Goal: Participate in discussion: Engage in conversation with other users on a specific topic

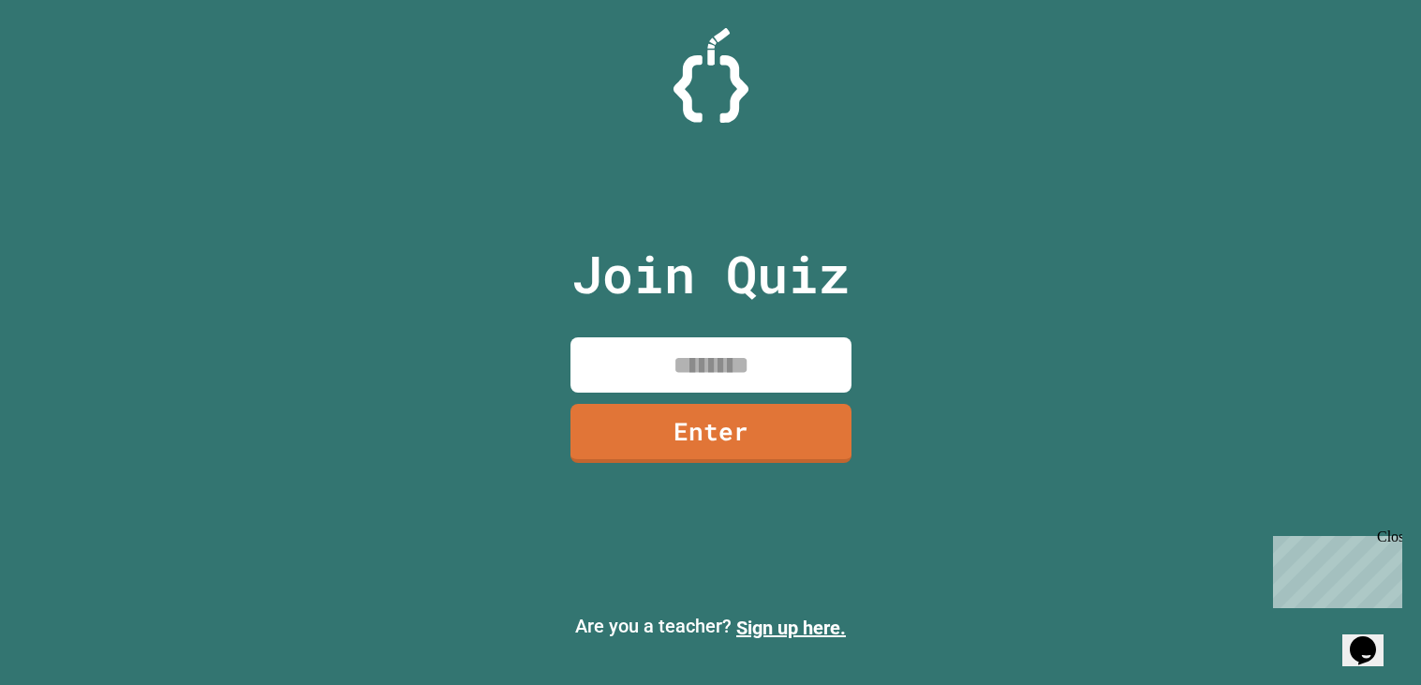
click at [696, 363] on input at bounding box center [711, 364] width 281 height 55
type input "********"
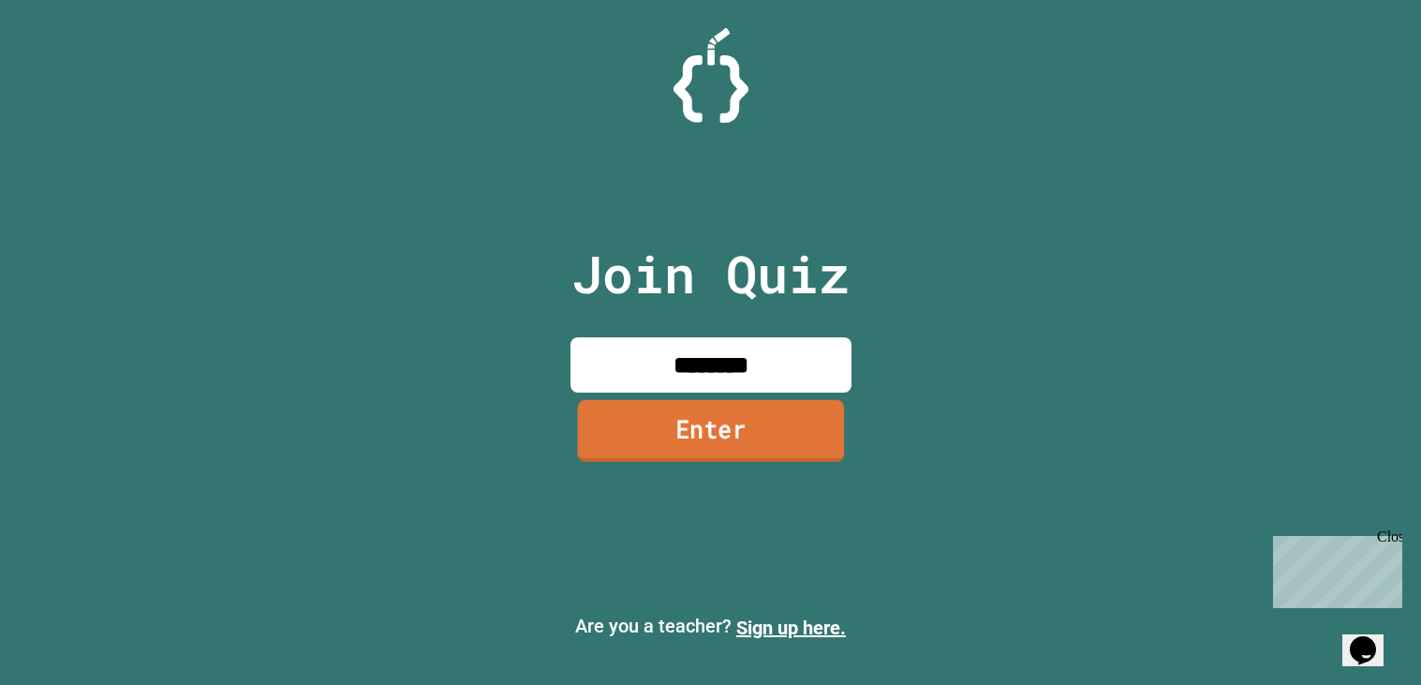
click at [668, 417] on link "Enter" at bounding box center [710, 431] width 267 height 62
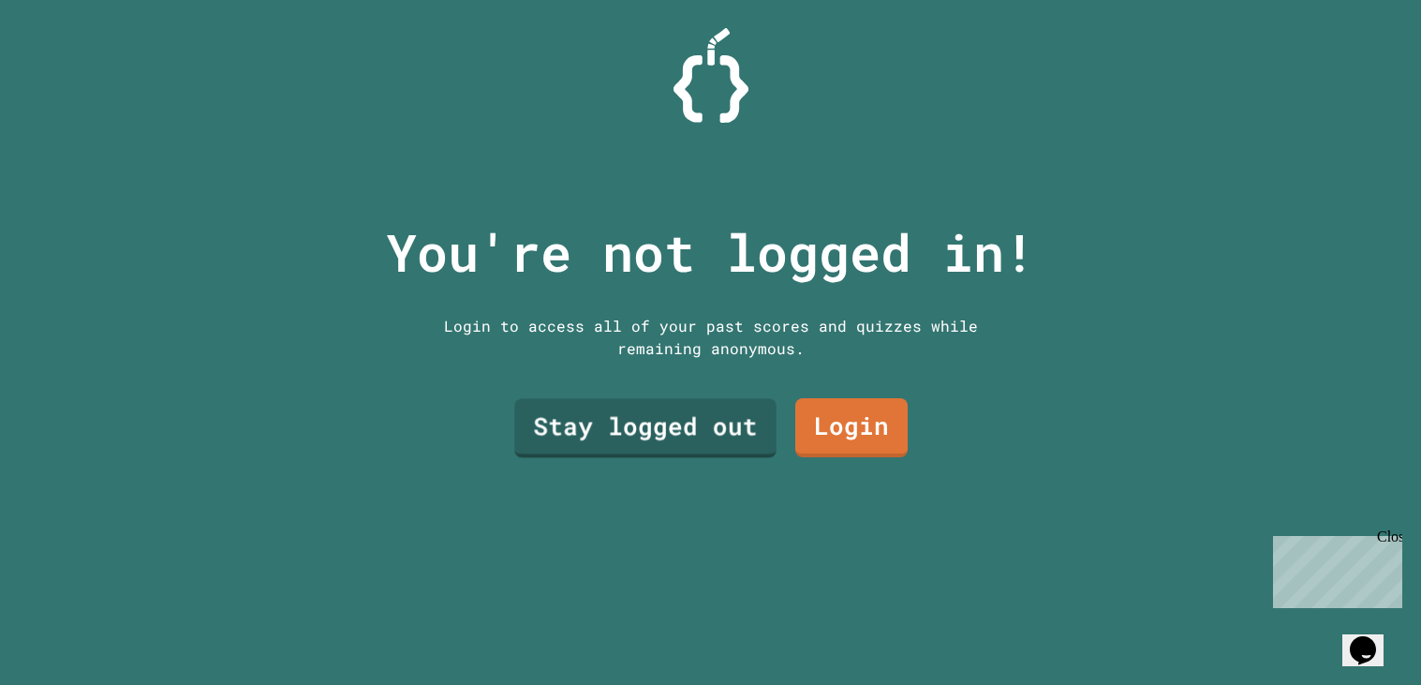
click at [660, 408] on link "Stay logged out" at bounding box center [644, 428] width 261 height 59
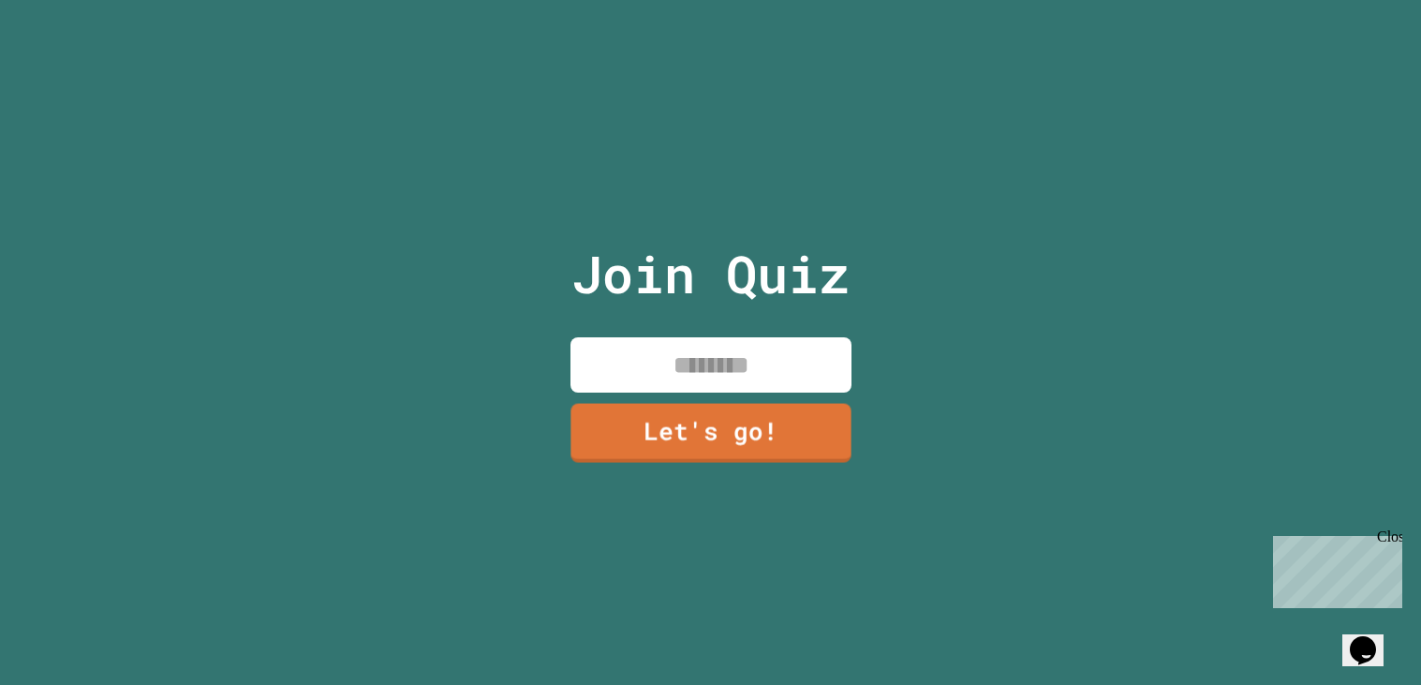
click at [644, 323] on div "Join Quiz Let's go!" at bounding box center [711, 342] width 316 height 685
click at [737, 400] on div "Join Quiz Let's go!" at bounding box center [711, 342] width 316 height 685
click at [689, 375] on input at bounding box center [711, 364] width 281 height 55
type input "*****"
click at [719, 408] on link "Let's go!" at bounding box center [711, 431] width 281 height 62
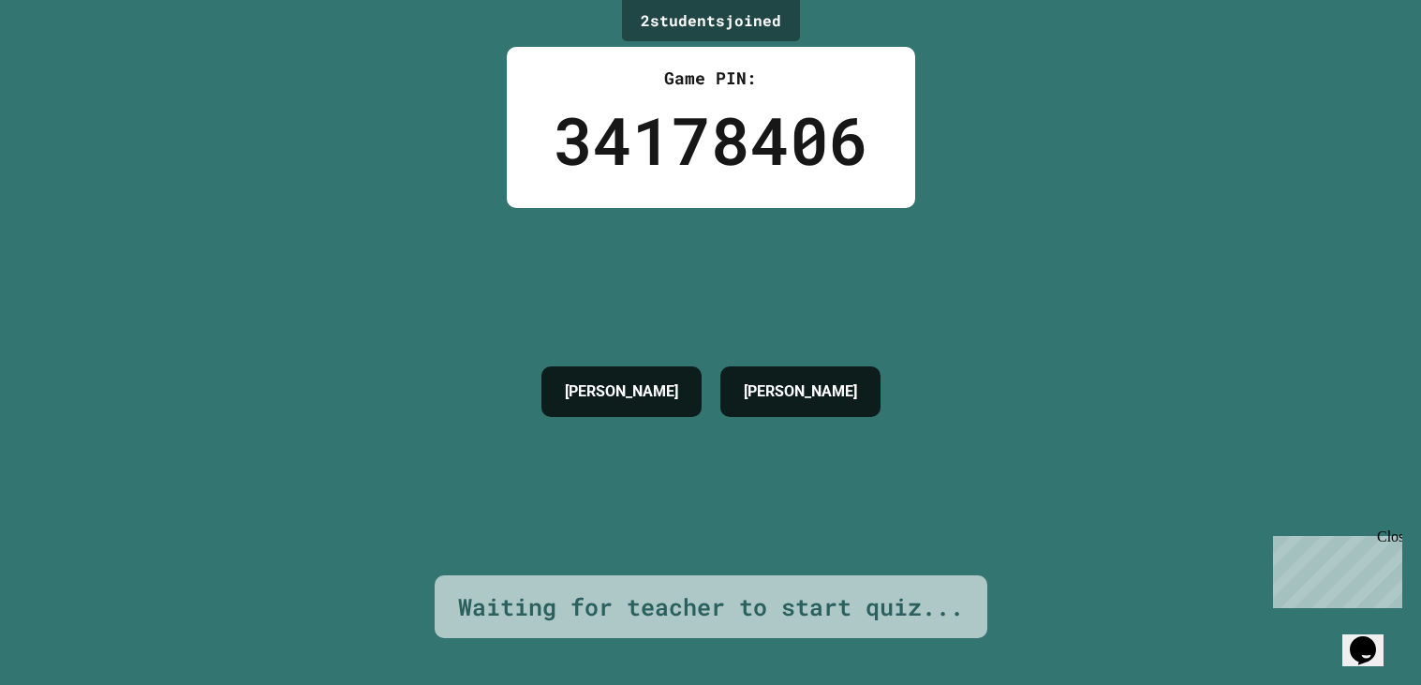
click at [964, 460] on div "2 student s joined Game PIN: 34178406 [PERSON_NAME] Waiting for teacher to star…" at bounding box center [710, 342] width 1421 height 685
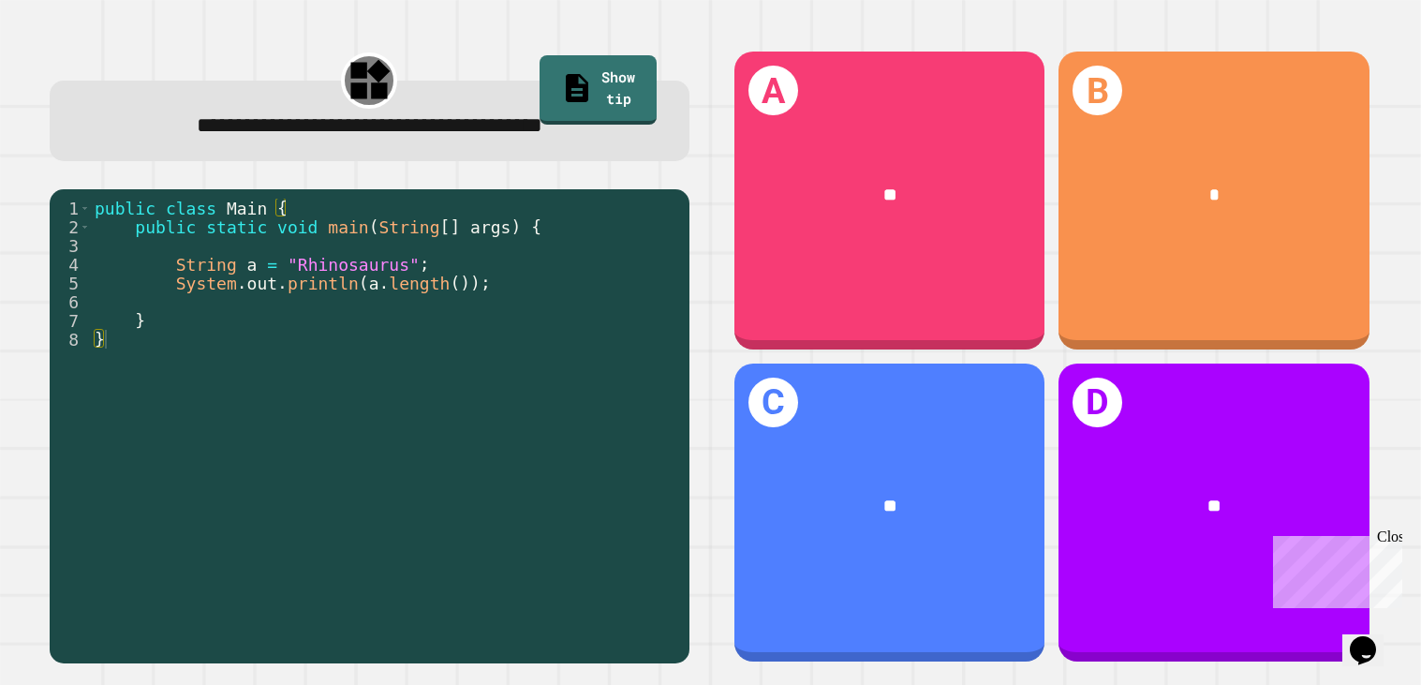
click at [556, 325] on div "public class Main { public static void main ( String [ ] args ) { String a = "R…" at bounding box center [385, 433] width 589 height 468
click at [439, 262] on div "public class Main { public static void main ( String [ ] args ) { String a = "R…" at bounding box center [385, 433] width 589 height 468
click at [463, 285] on div "public class Main { public static void main ( String [ ] args ) { String a = "R…" at bounding box center [385, 433] width 589 height 468
click at [302, 265] on div "public class Main { public static void main ( String [ ] args ) { String a = "R…" at bounding box center [385, 433] width 589 height 468
type textarea "**********"
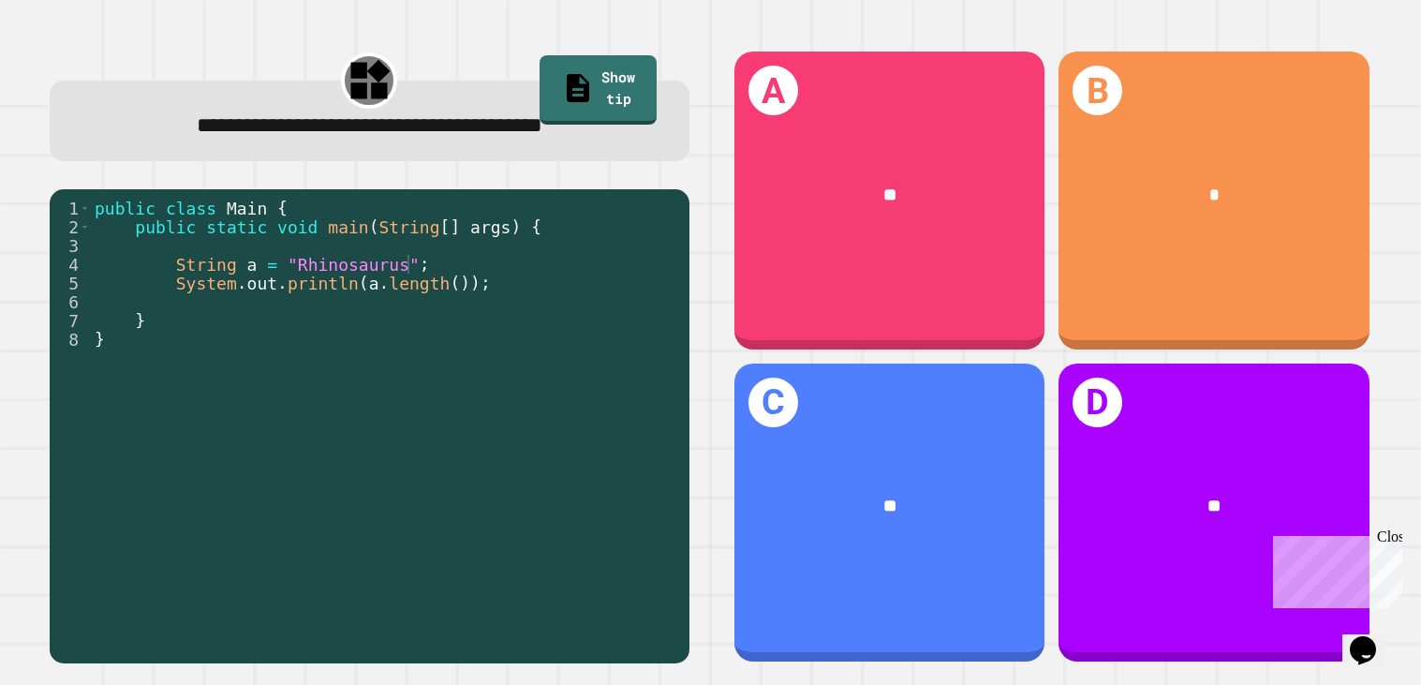
click at [708, 150] on div "**********" at bounding box center [369, 356] width 682 height 657
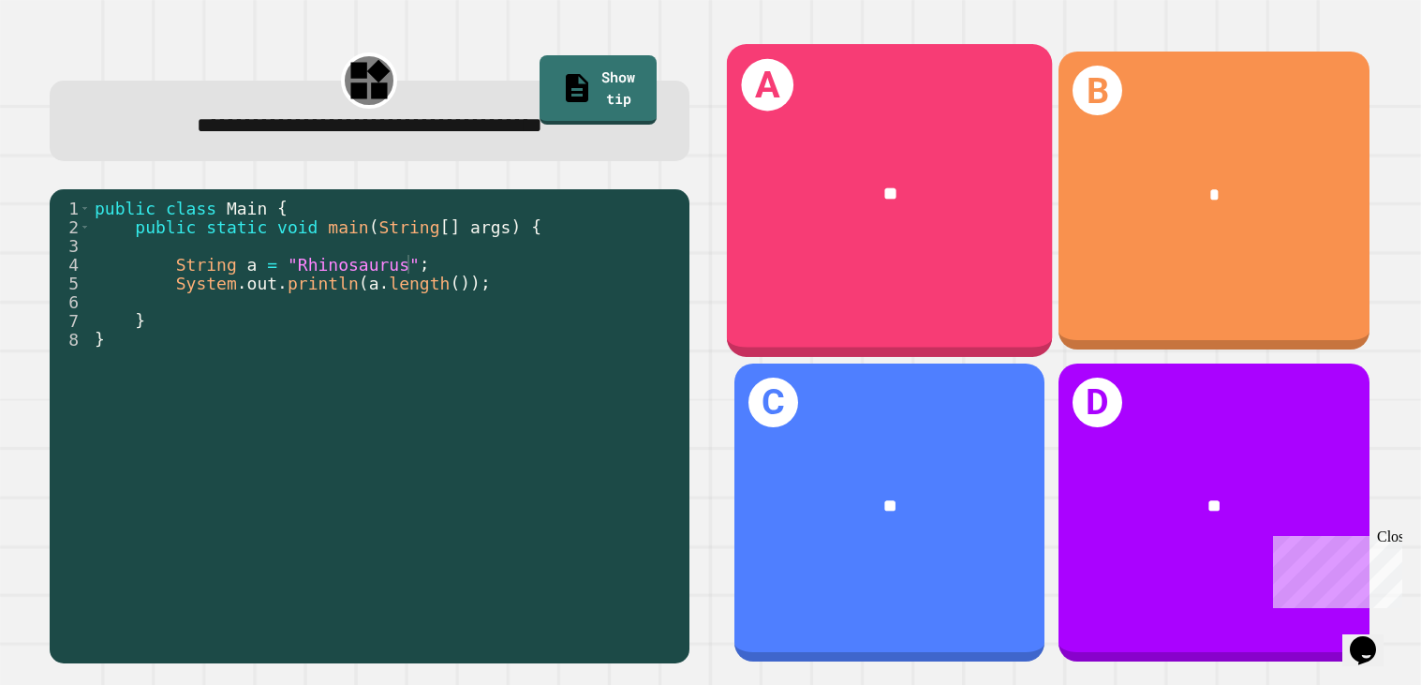
click at [826, 140] on div "A **" at bounding box center [889, 201] width 326 height 312
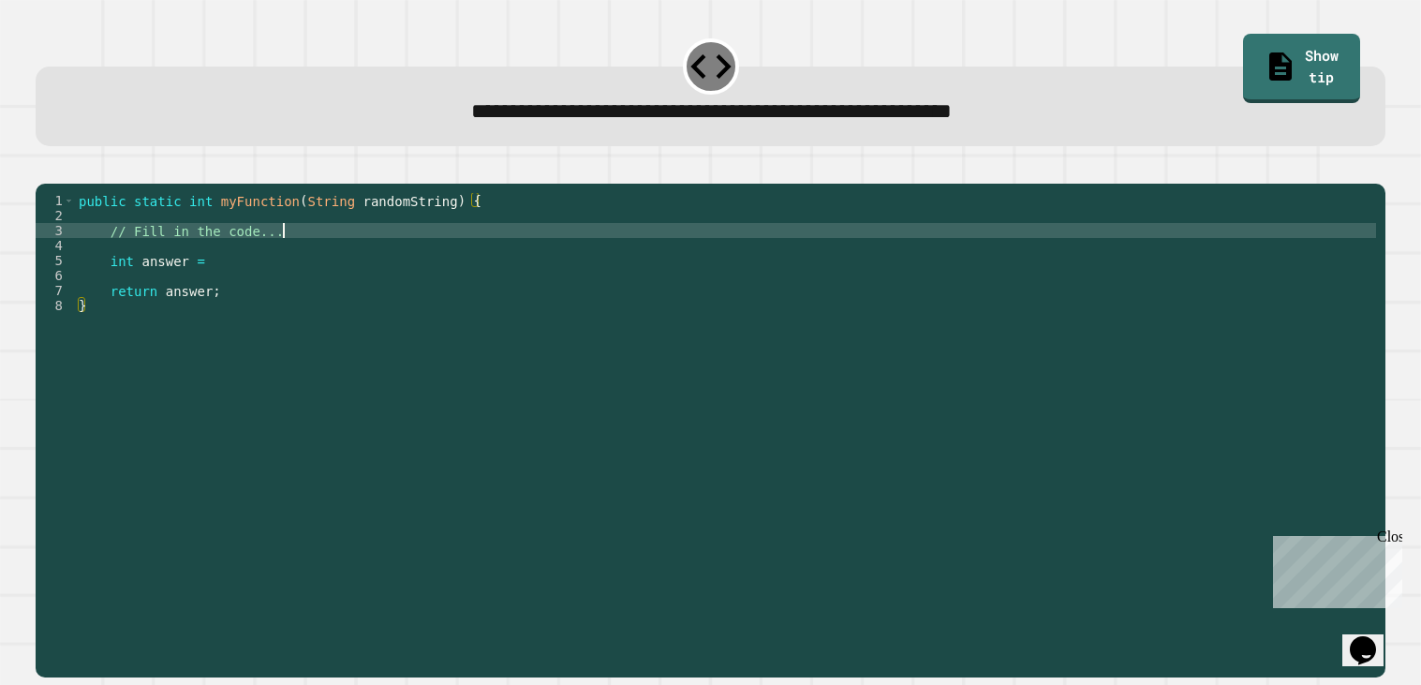
click at [323, 259] on div "public static int myFunction ( String randomString ) { // Fill in the code... i…" at bounding box center [725, 425] width 1301 height 465
click at [280, 287] on div "public static int myFunction ( String randomString ) { // Fill in the code... i…" at bounding box center [725, 425] width 1301 height 465
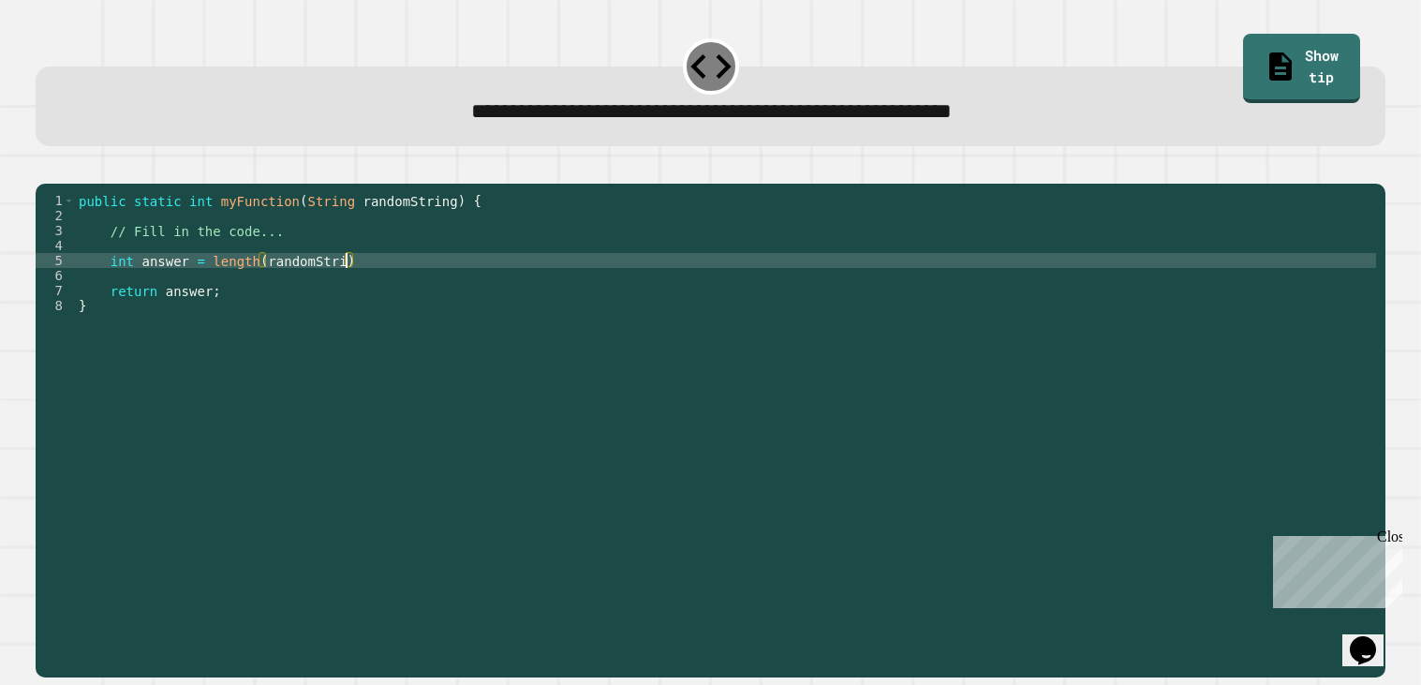
scroll to position [0, 20]
click at [63, 181] on icon "button" at bounding box center [57, 178] width 10 height 13
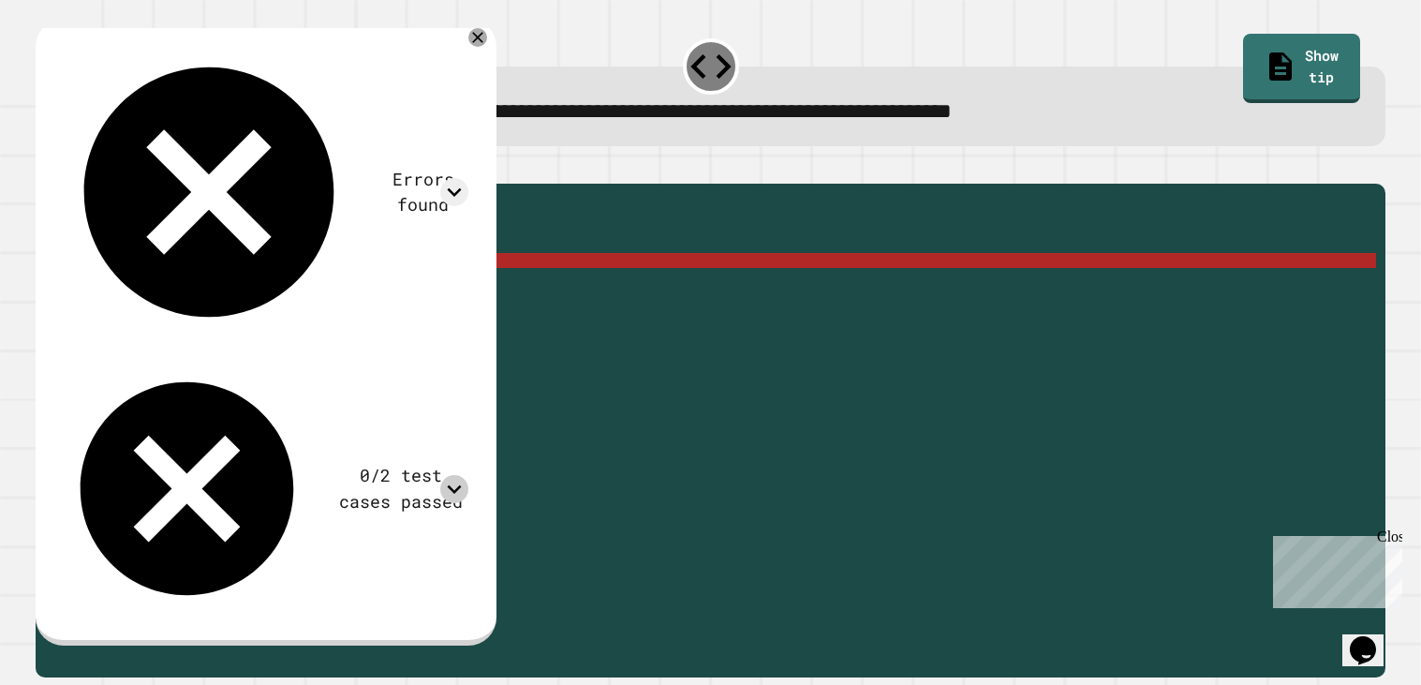
click at [468, 475] on icon at bounding box center [454, 489] width 28 height 28
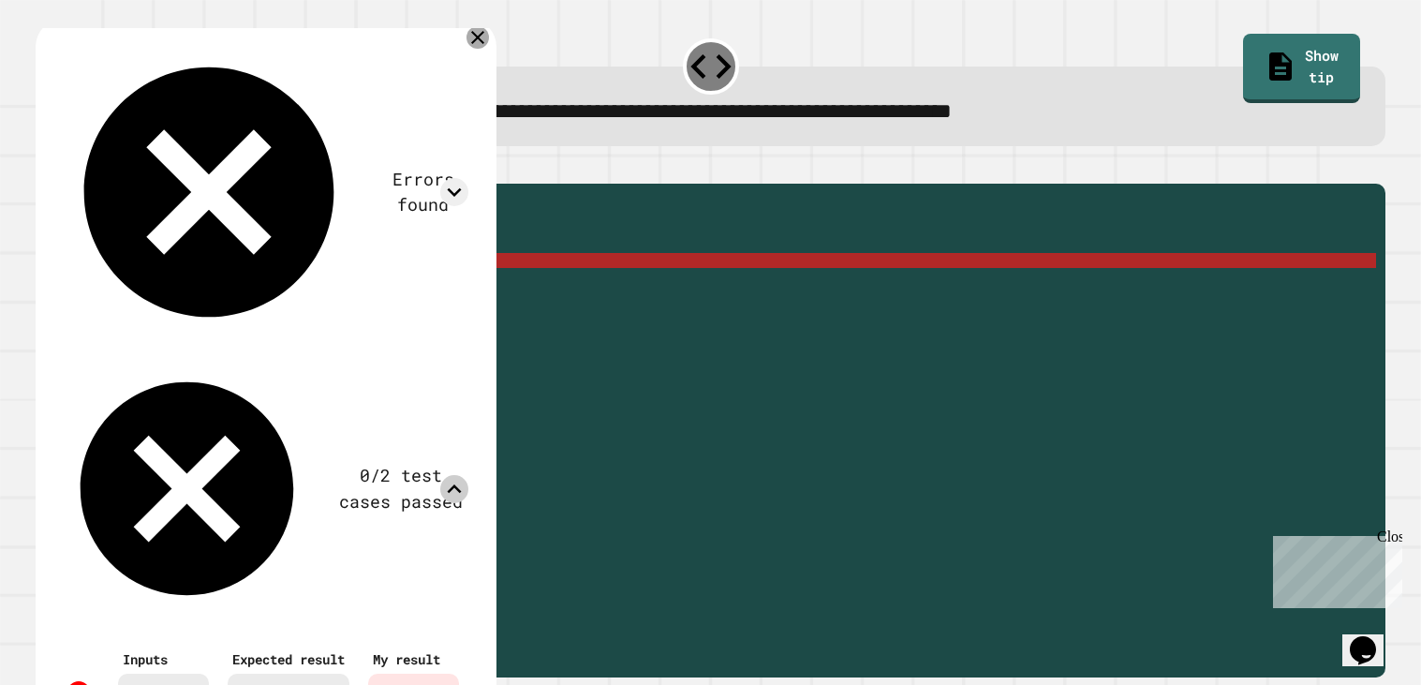
click at [489, 45] on icon at bounding box center [478, 37] width 22 height 22
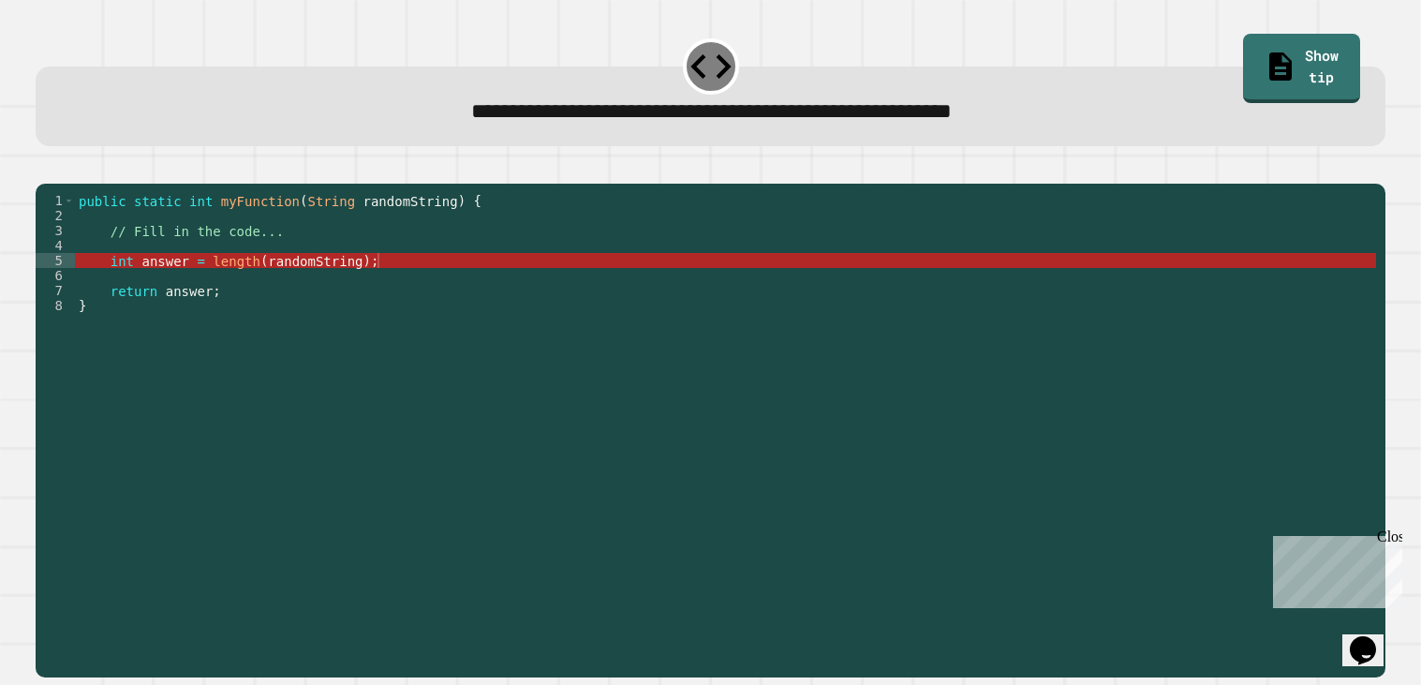
scroll to position [0, 0]
click at [368, 294] on div "public static int myFunction ( String randomString ) { // Fill in the code... i…" at bounding box center [725, 425] width 1301 height 465
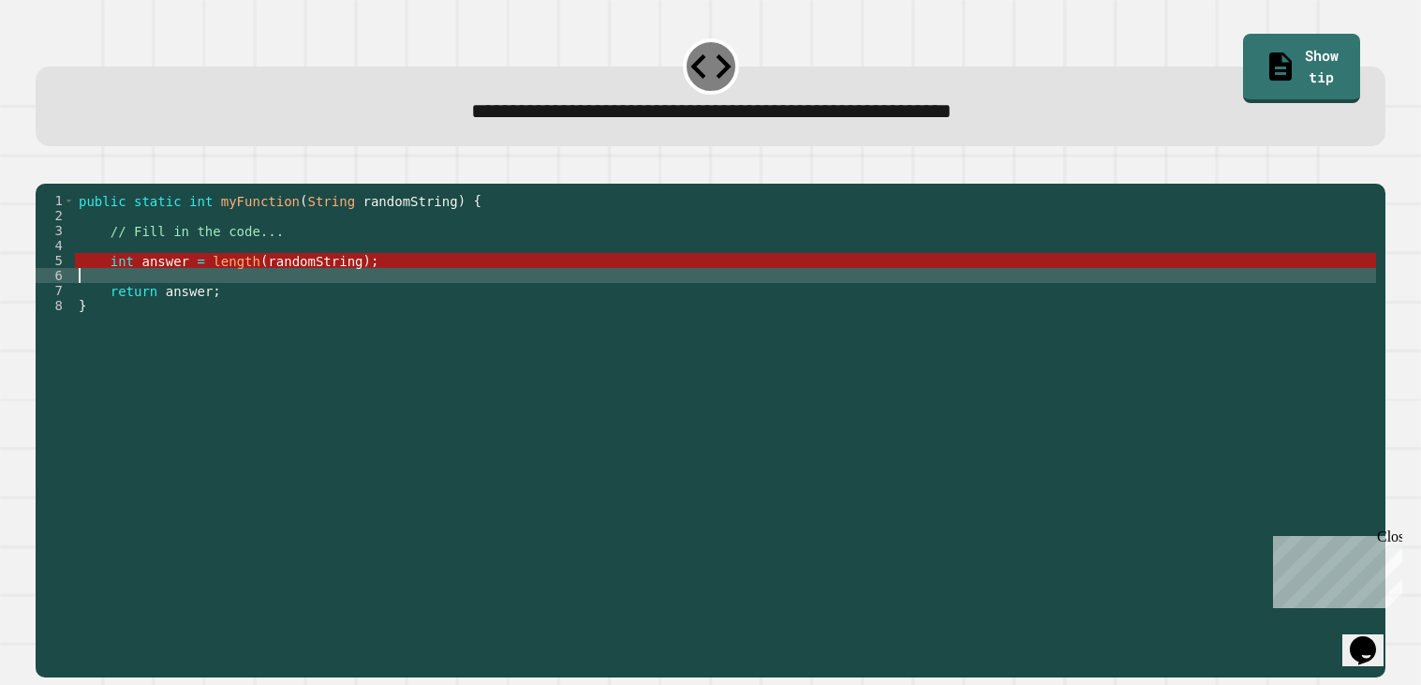
click at [367, 289] on div "public static int myFunction ( String randomString ) { // Fill in the code... i…" at bounding box center [725, 425] width 1301 height 465
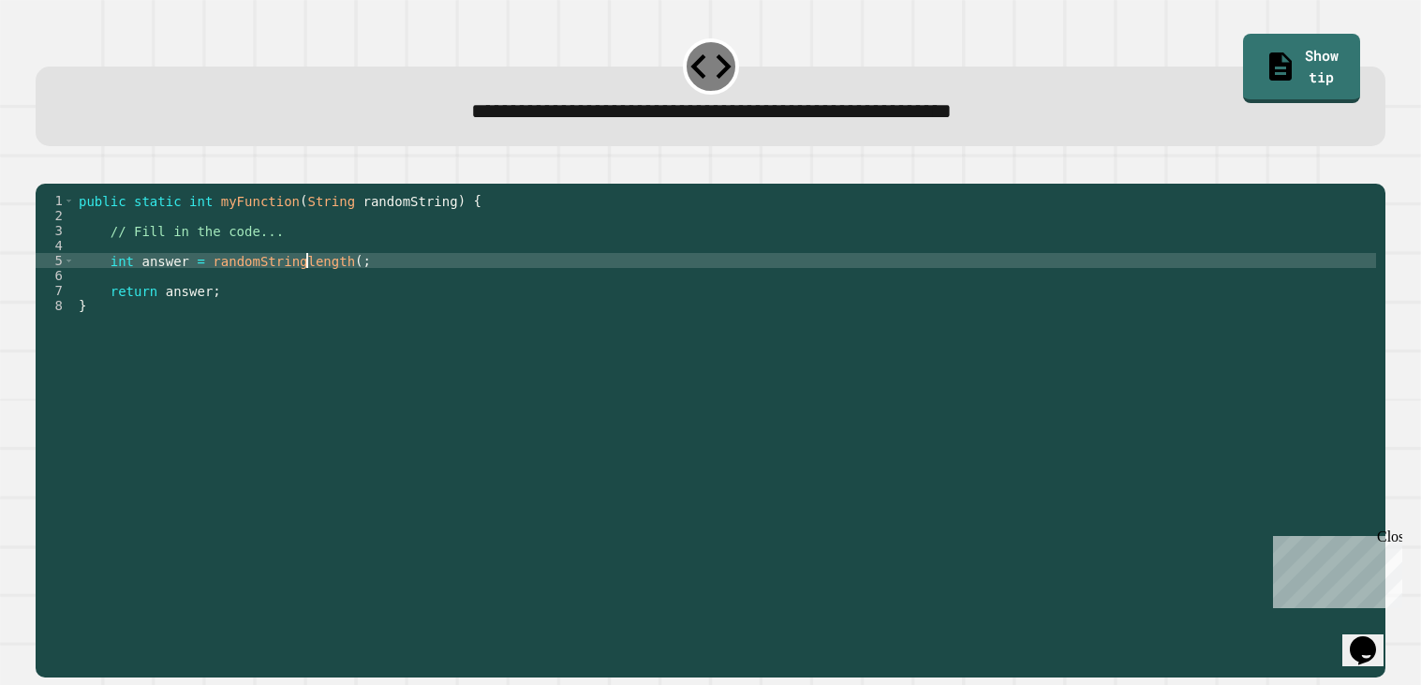
scroll to position [0, 17]
click at [45, 168] on icon "button" at bounding box center [45, 168] width 0 height 0
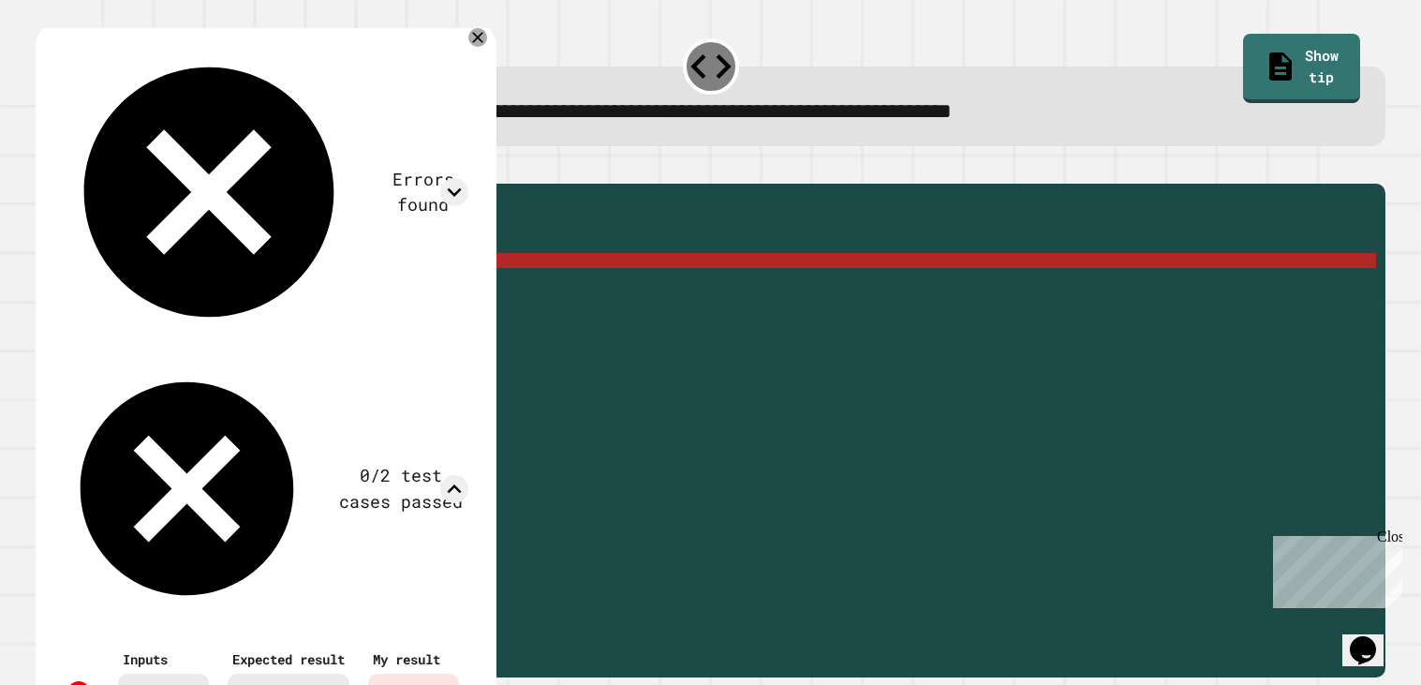
click at [482, 43] on icon at bounding box center [478, 37] width 22 height 22
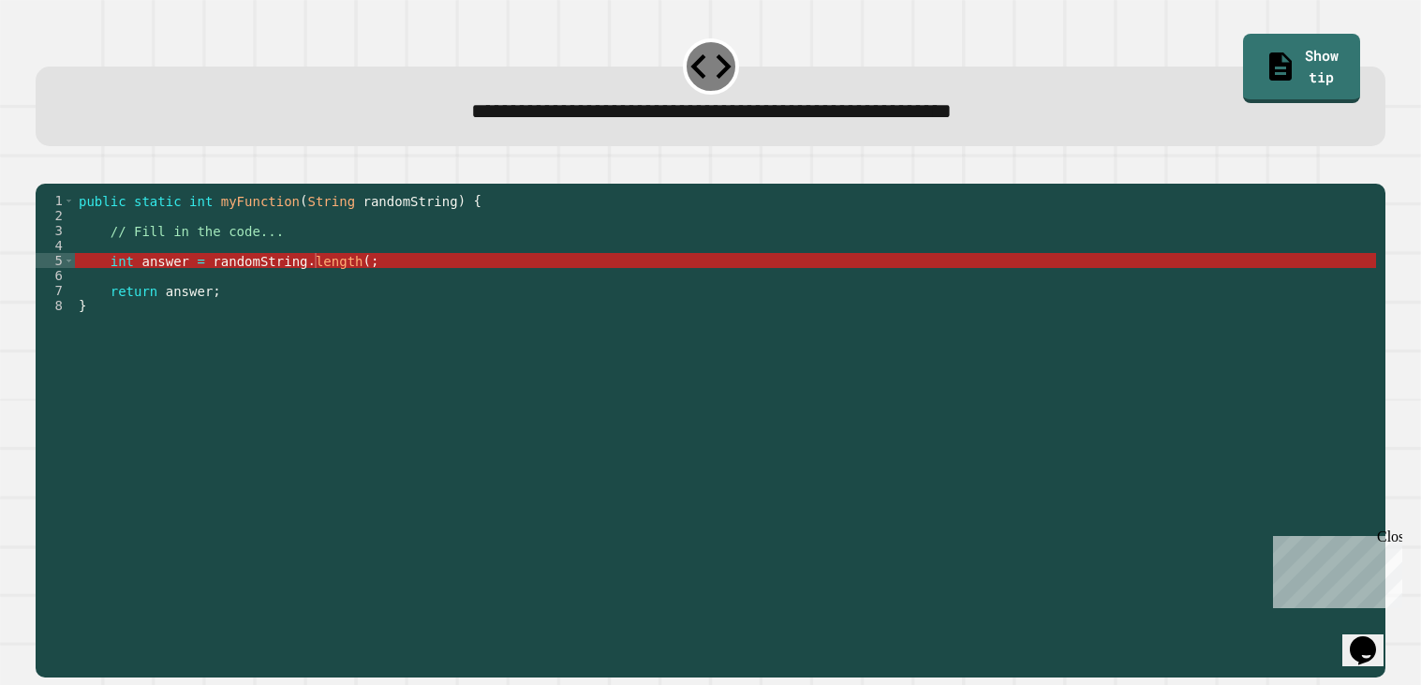
click at [371, 280] on div "public static int myFunction ( String randomString ) { // Fill in the code... i…" at bounding box center [725, 425] width 1301 height 465
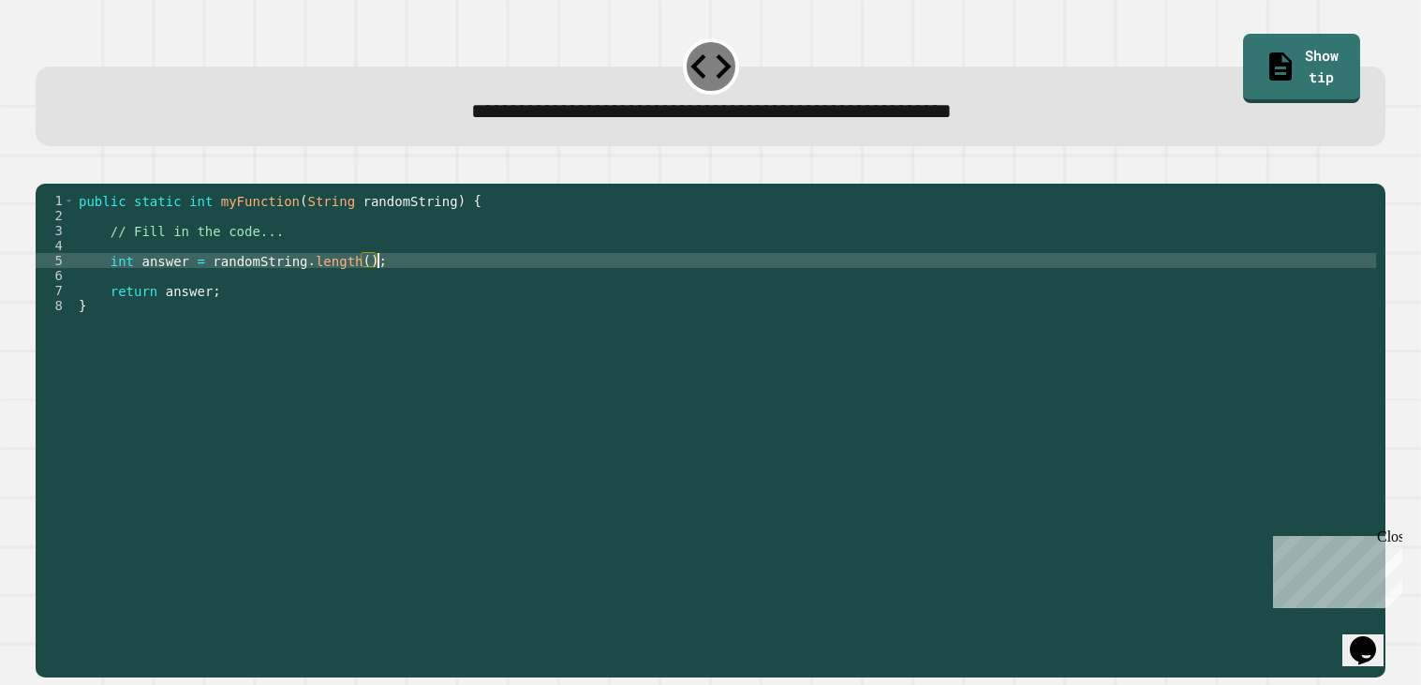
type textarea "**********"
click at [59, 184] on icon "button" at bounding box center [57, 178] width 10 height 13
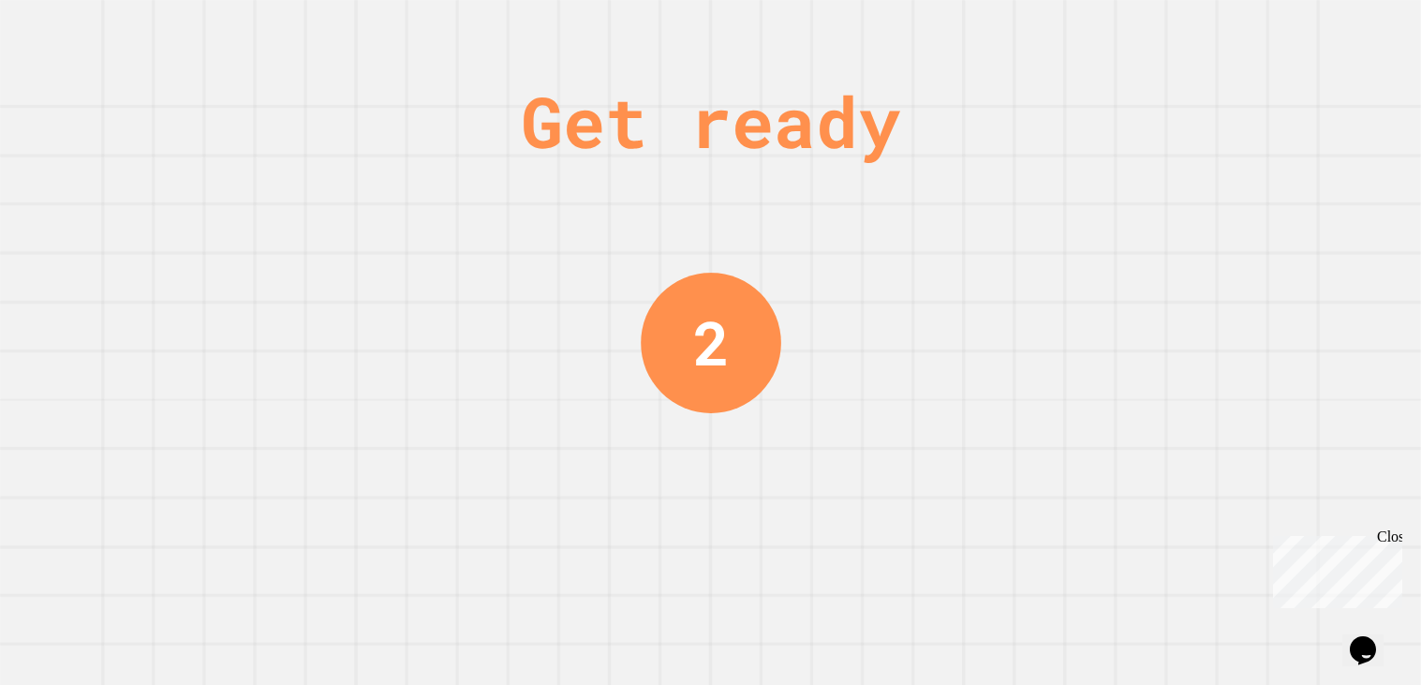
scroll to position [0, 0]
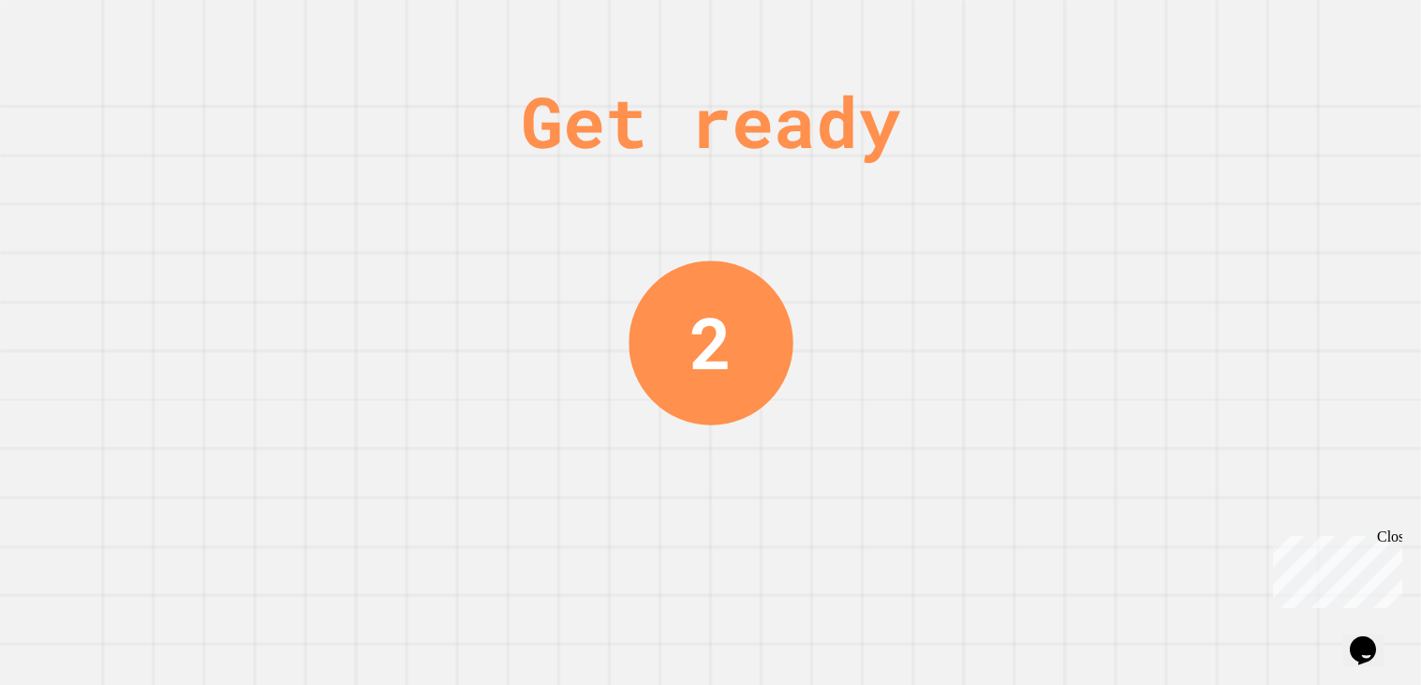
click at [727, 444] on div "Get ready 2" at bounding box center [711, 342] width 141 height 685
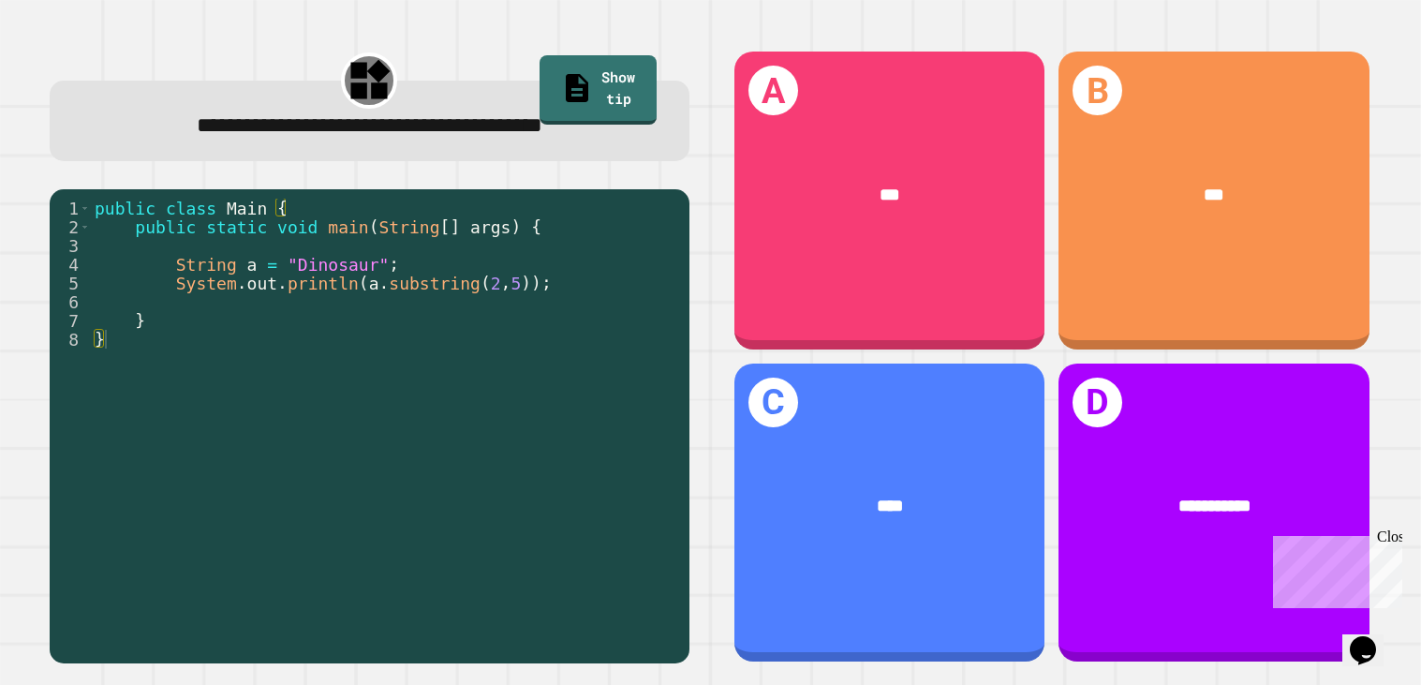
click at [490, 301] on div "public class Main { public static void main ( String [ ] args ) { String a = "D…" at bounding box center [385, 433] width 589 height 468
click at [300, 259] on div "public class Main { public static void main ( String [ ] args ) { String a = "D…" at bounding box center [385, 433] width 589 height 468
type textarea "**********"
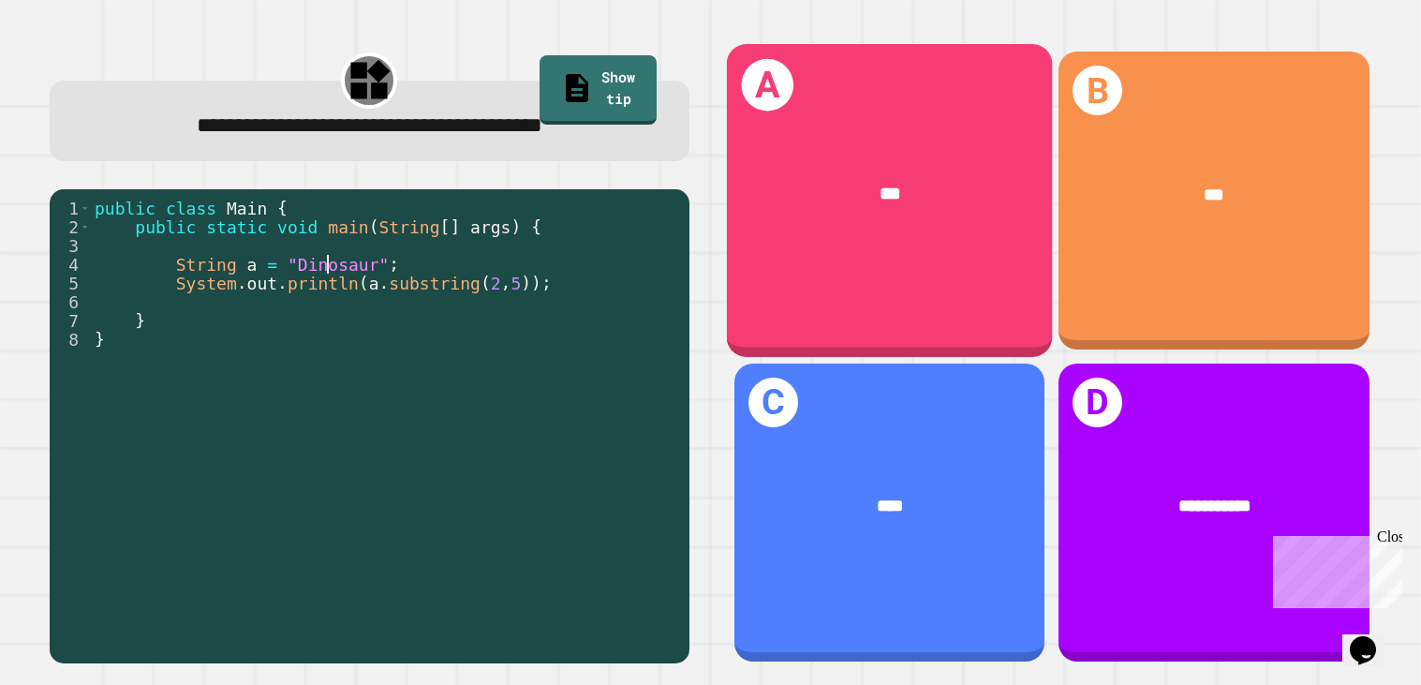
click at [960, 224] on div "***" at bounding box center [889, 195] width 326 height 101
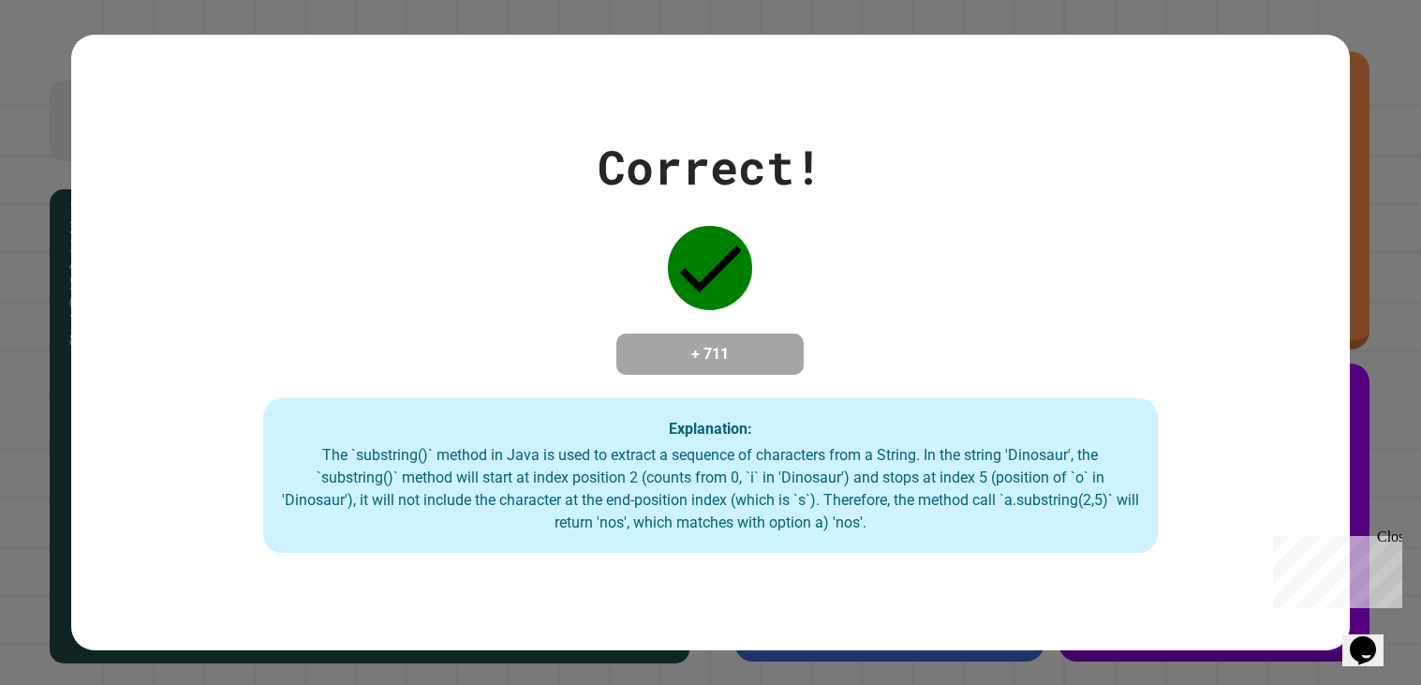
click at [814, 421] on div "Explanation: The `substring()` method in [GEOGRAPHIC_DATA] is used to extract a…" at bounding box center [711, 476] width 896 height 156
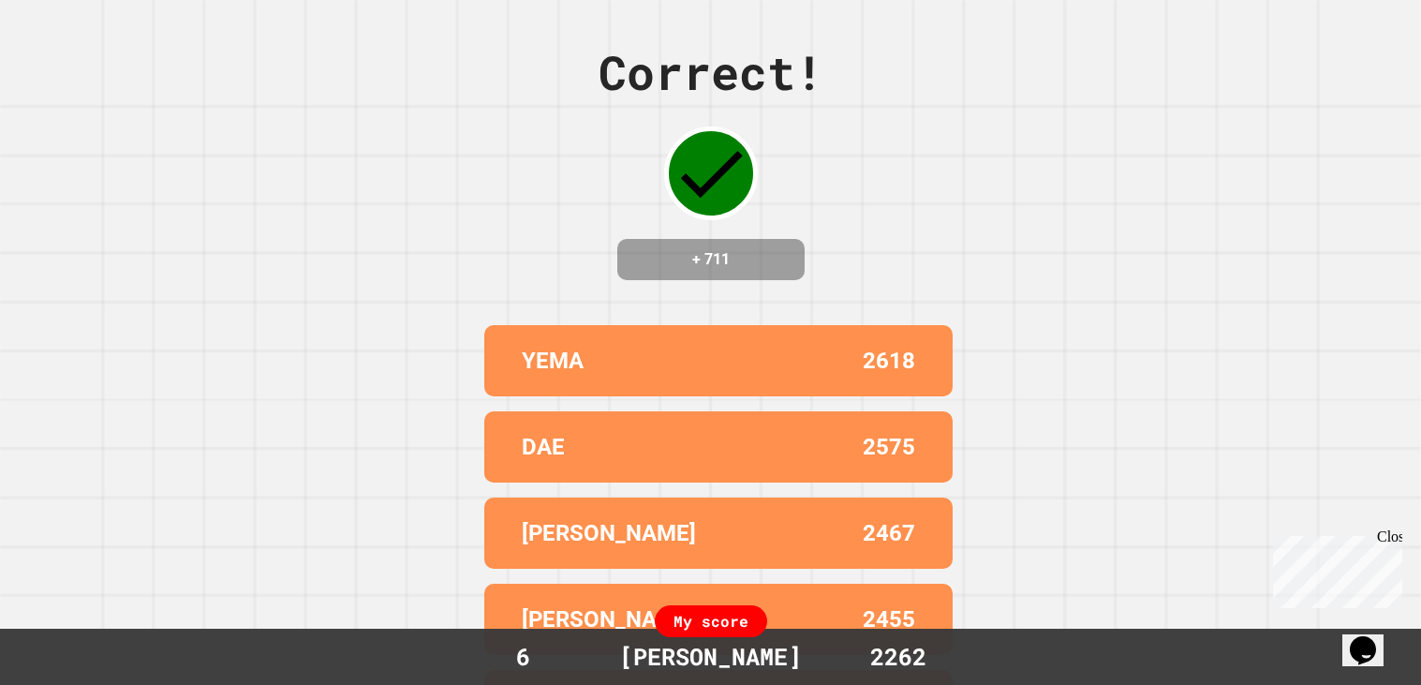
click at [1221, 414] on div "Correct! + 711 YEMA 2618 DAE 2575 [PERSON_NAME] 2467 [PERSON_NAME] 2455 VAN 236…" at bounding box center [710, 342] width 1421 height 685
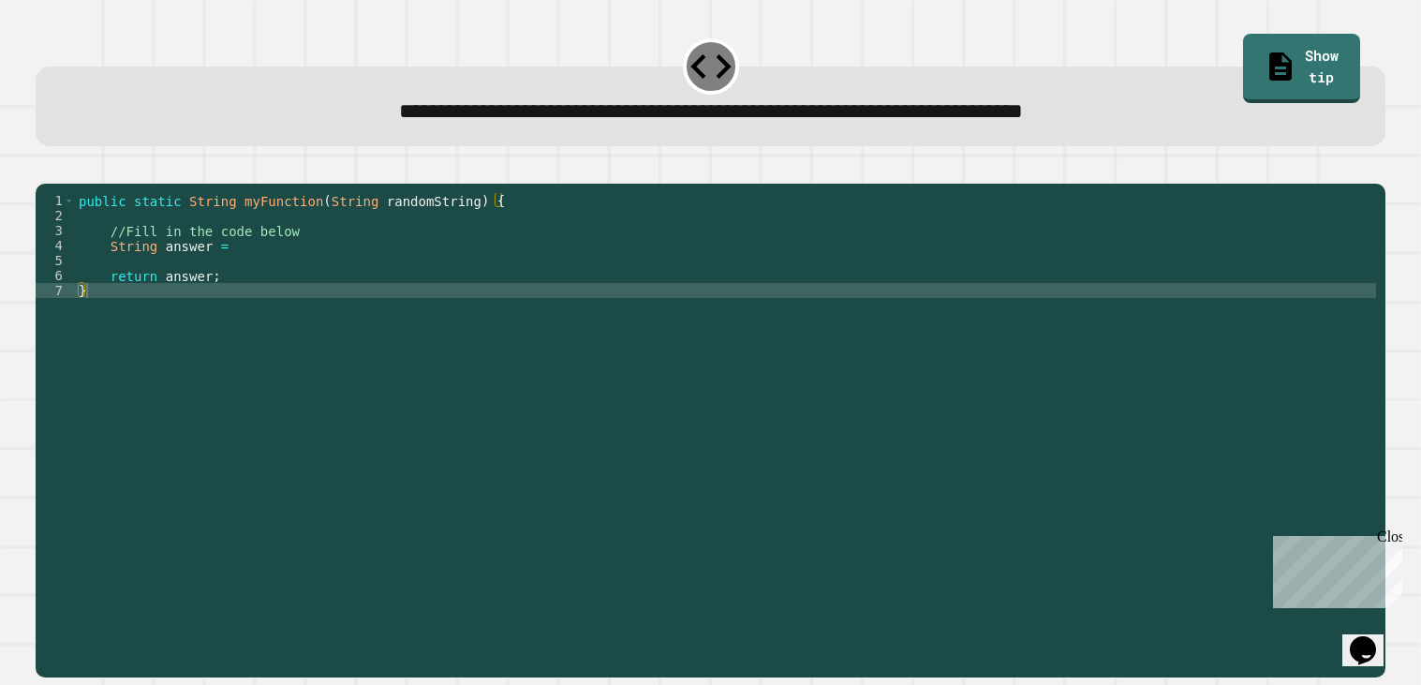
click at [853, 257] on div "public static String myFunction ( String randomString ) { //Fill in the code be…" at bounding box center [725, 425] width 1301 height 465
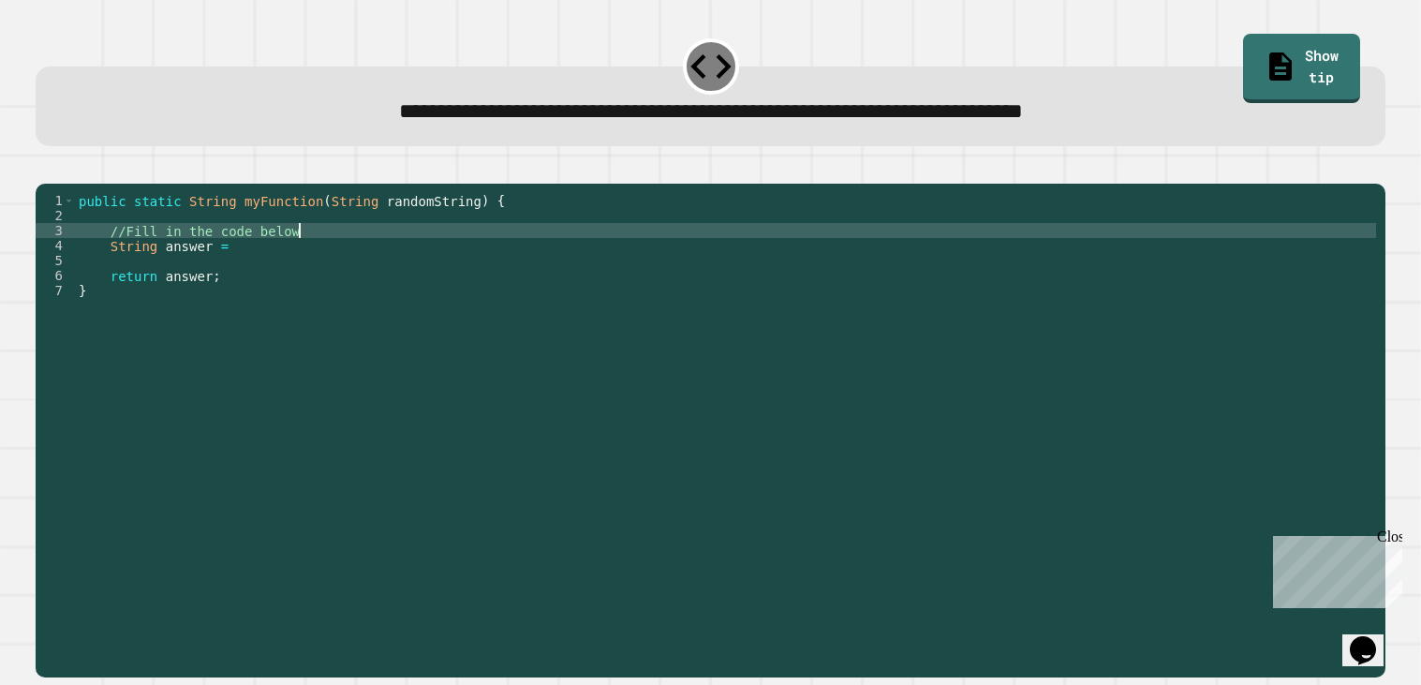
click at [842, 271] on div "public static String myFunction ( String randomString ) { //Fill in the code be…" at bounding box center [725, 425] width 1301 height 465
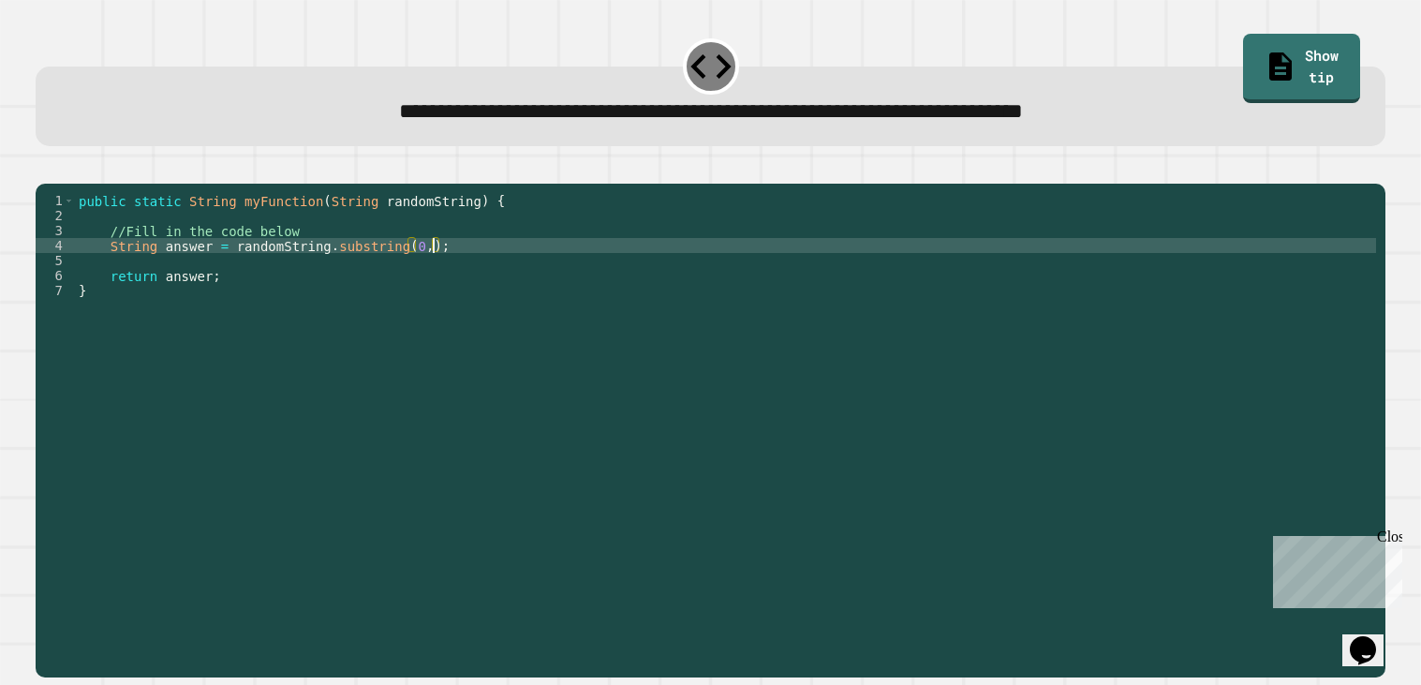
scroll to position [0, 24]
click at [63, 181] on icon "button" at bounding box center [57, 178] width 10 height 13
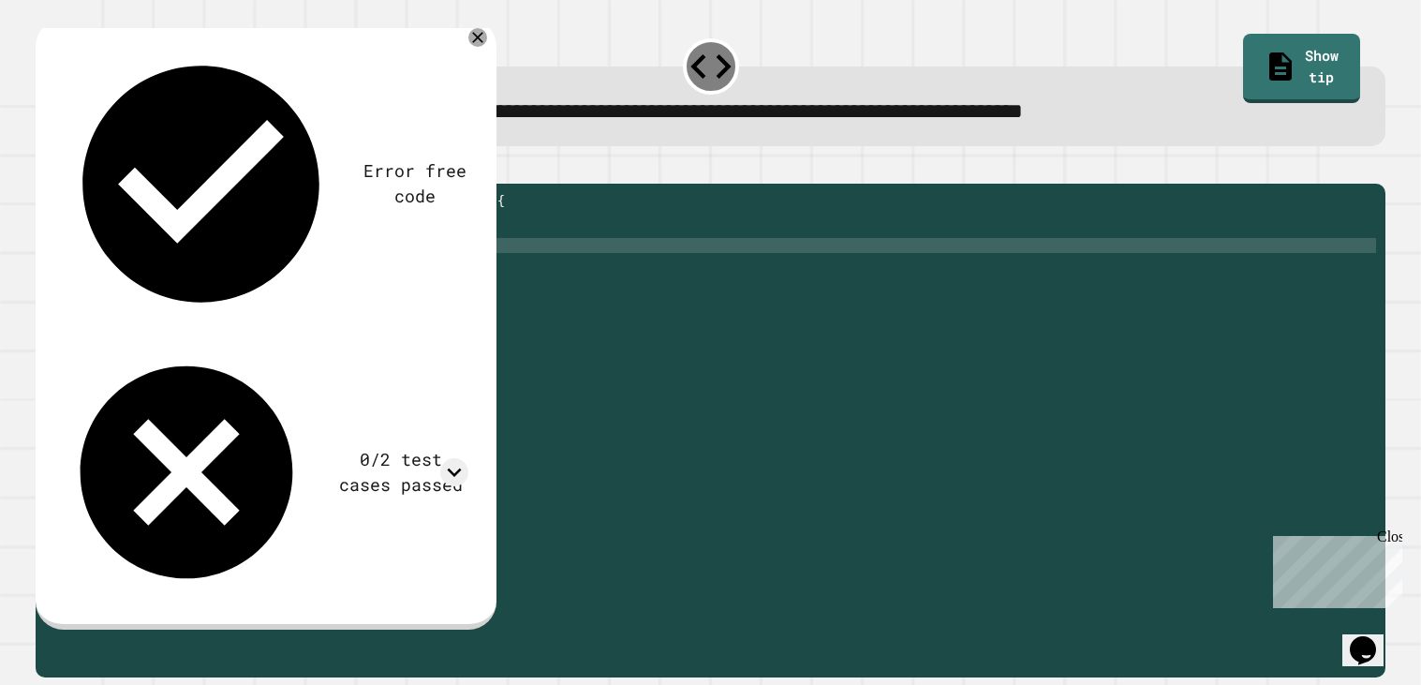
click at [368, 266] on div "public static String myFunction ( String randomString ) { //Fill in the code be…" at bounding box center [725, 425] width 1301 height 465
click at [504, 269] on div "public static String myFunction ( String randomString ) { //Fill in the code be…" at bounding box center [725, 425] width 1301 height 465
click at [457, 458] on icon at bounding box center [454, 472] width 28 height 28
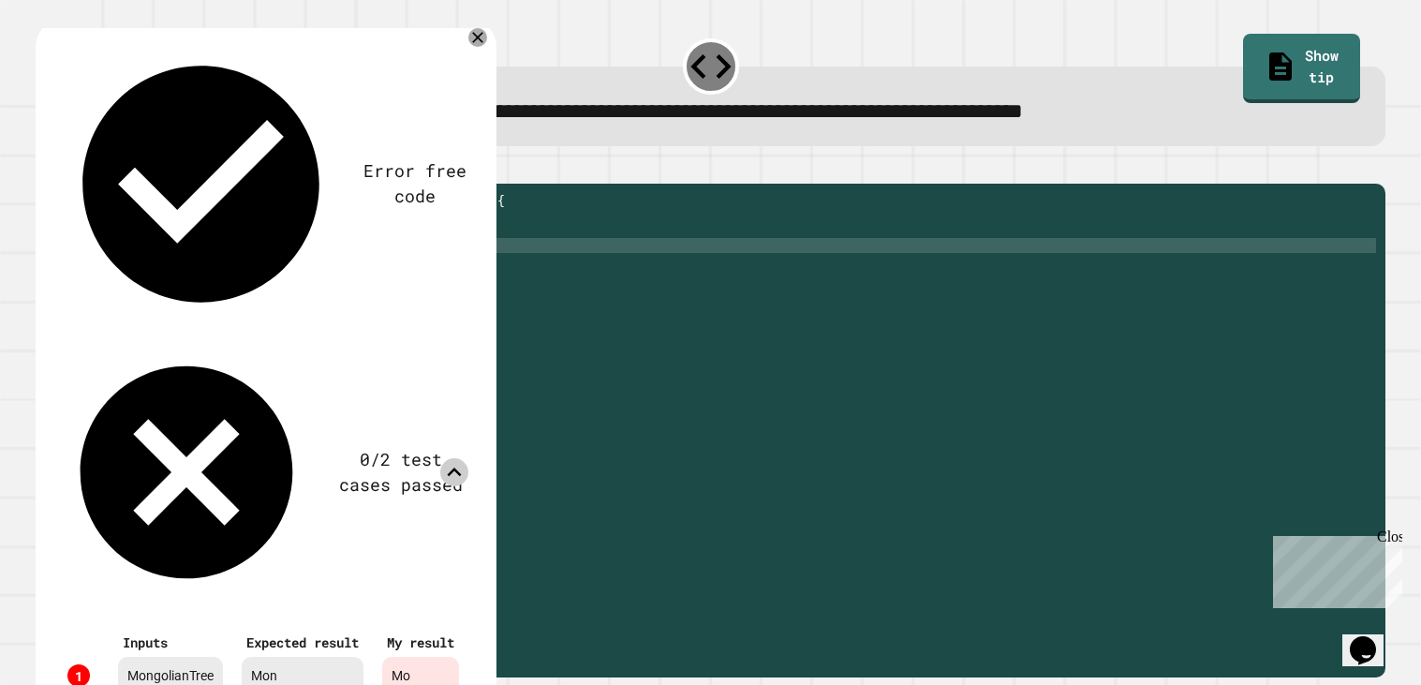
click at [571, 278] on div "public static String myFunction ( String randomString ) { //Fill in the code be…" at bounding box center [725, 425] width 1301 height 465
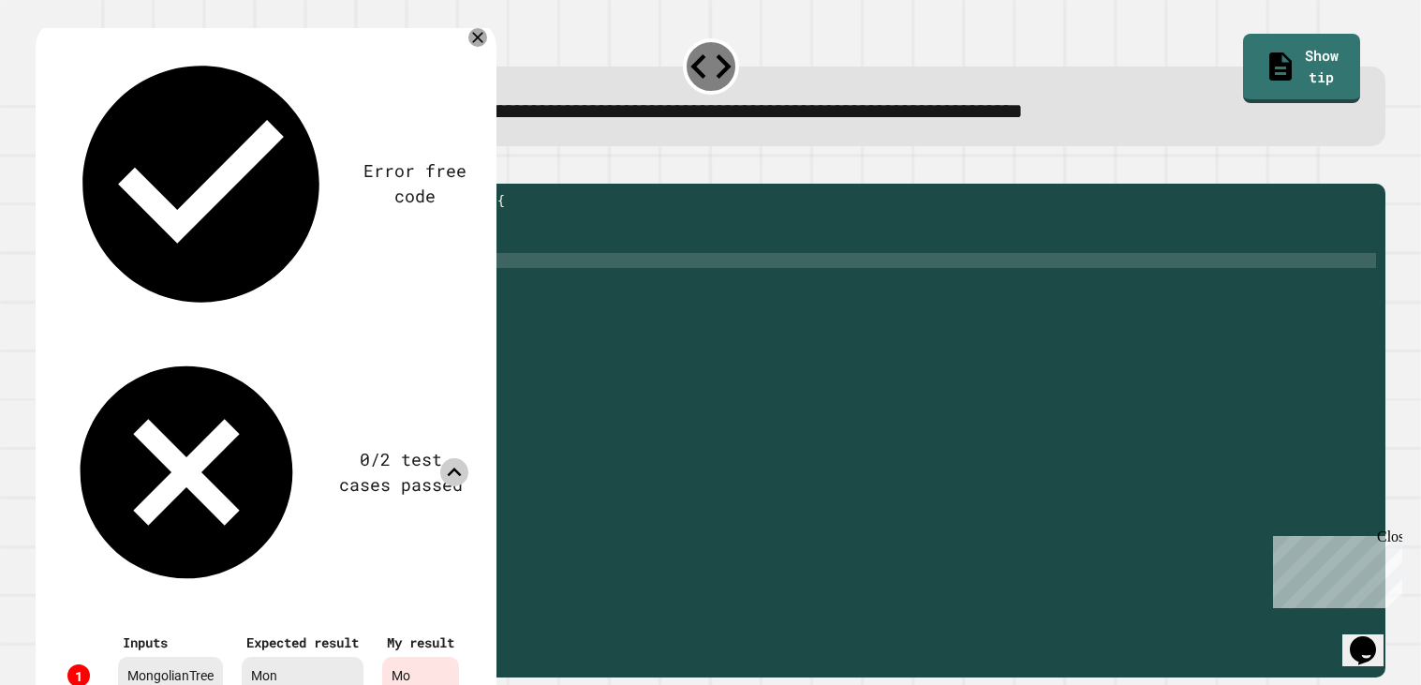
click at [487, 45] on icon at bounding box center [477, 37] width 19 height 19
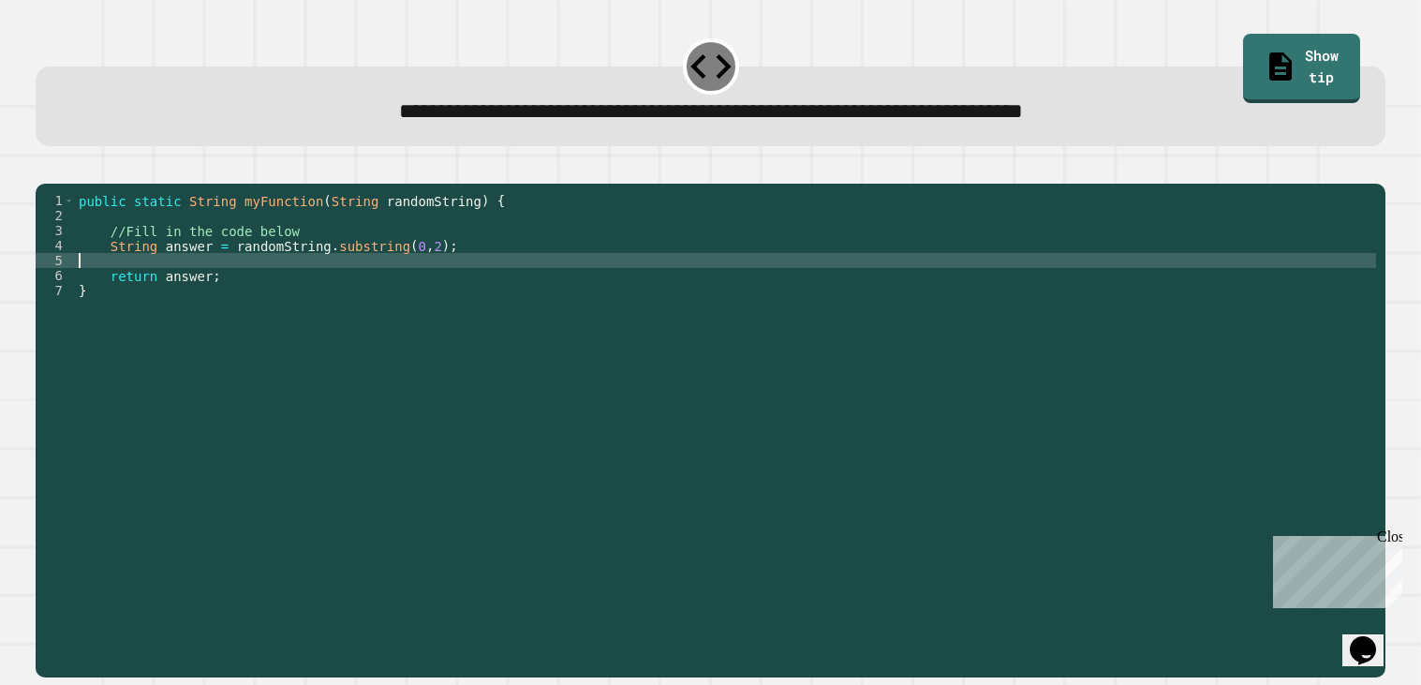
click at [440, 279] on div "public static String myFunction ( String randomString ) { //Fill in the code be…" at bounding box center [725, 425] width 1301 height 465
click at [440, 273] on div "public static String myFunction ( String randomString ) { //Fill in the code be…" at bounding box center [725, 425] width 1301 height 465
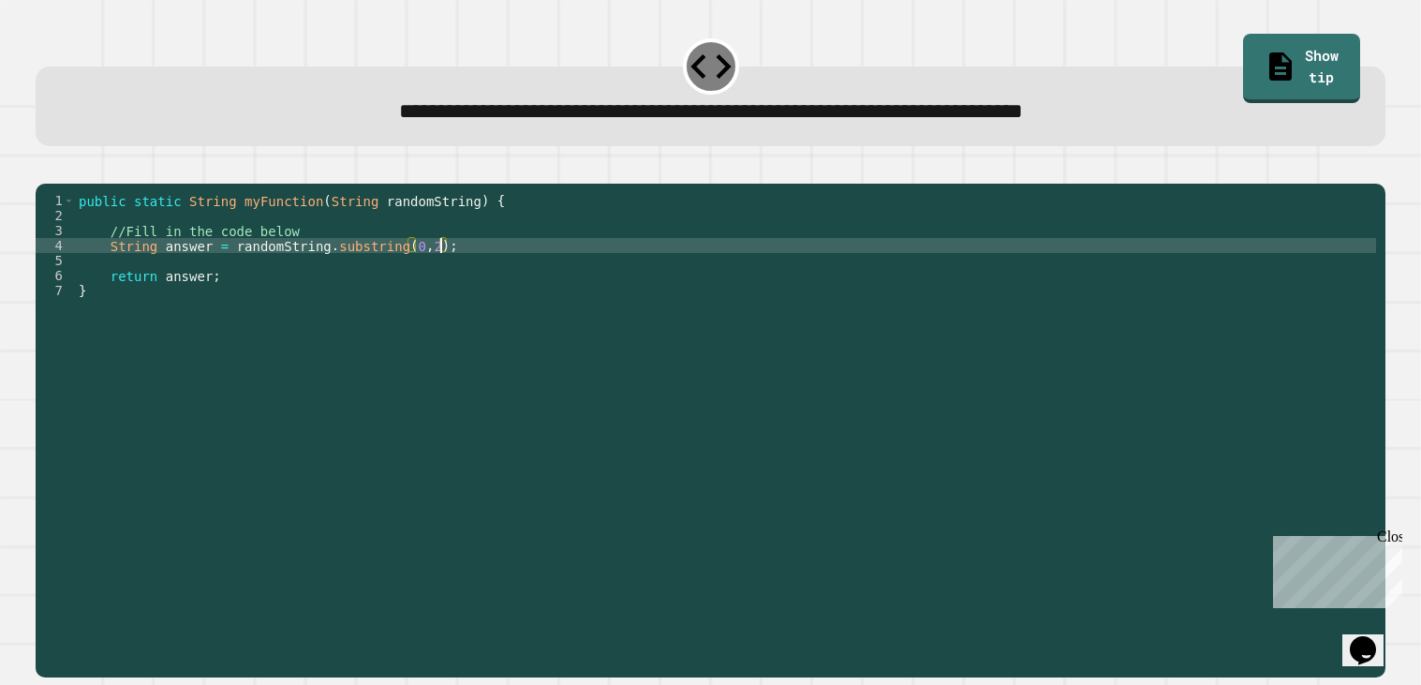
scroll to position [0, 24]
type textarea "**********"
click at [63, 181] on icon "button" at bounding box center [57, 178] width 10 height 13
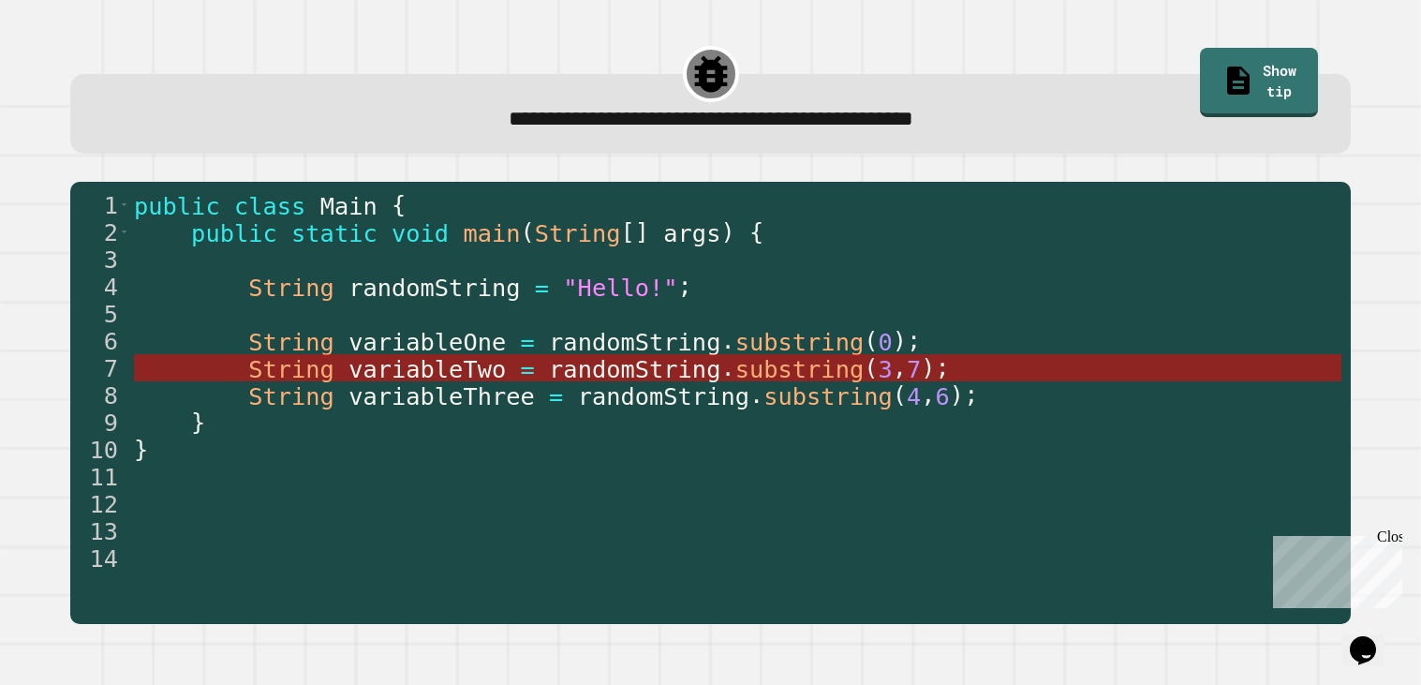
click at [716, 369] on span "randomString" at bounding box center [634, 369] width 171 height 28
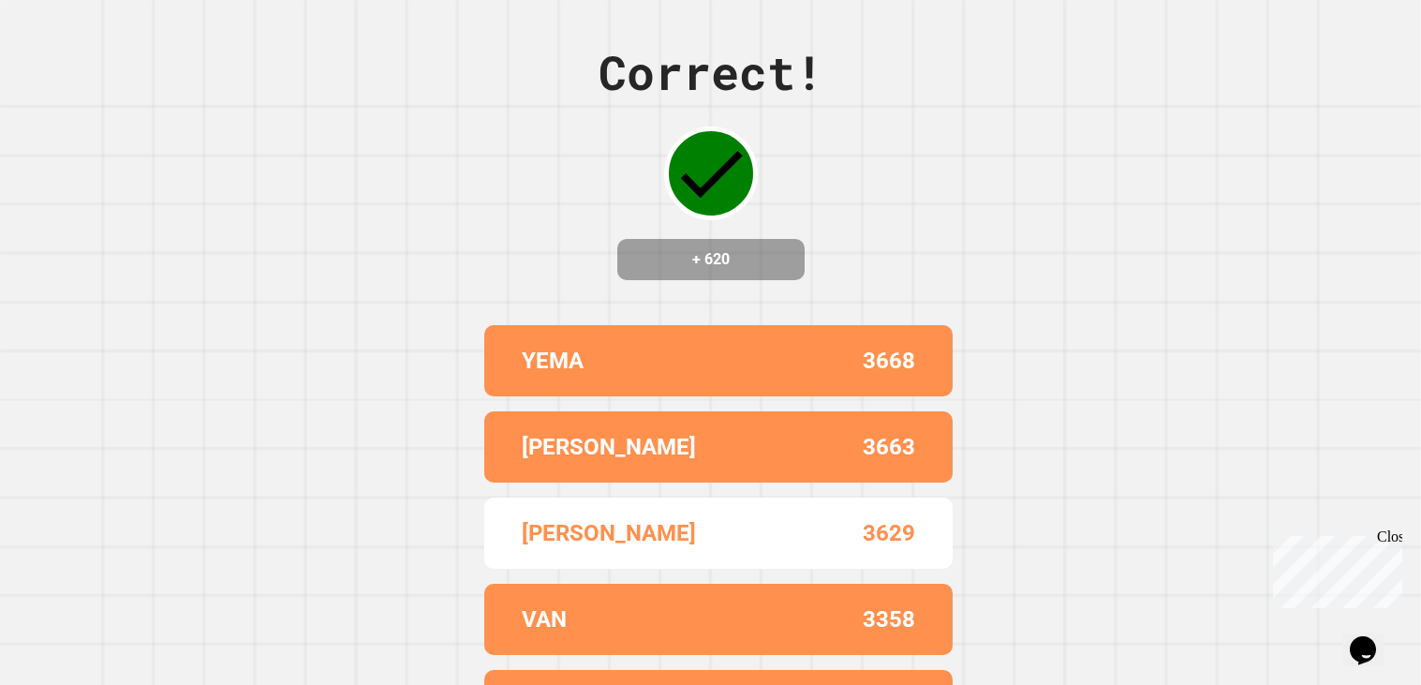
click at [1041, 315] on div "Correct! + 620 YEMA 3668 [PERSON_NAME] 3663 [PERSON_NAME] 3629 VAN 3358 DAE 3322" at bounding box center [710, 342] width 1421 height 685
click at [1125, 318] on div "Correct! + 620 YEMA 3668 [PERSON_NAME] 3663 [PERSON_NAME] 3629 VAN 3358 DAE 3322" at bounding box center [710, 342] width 1421 height 685
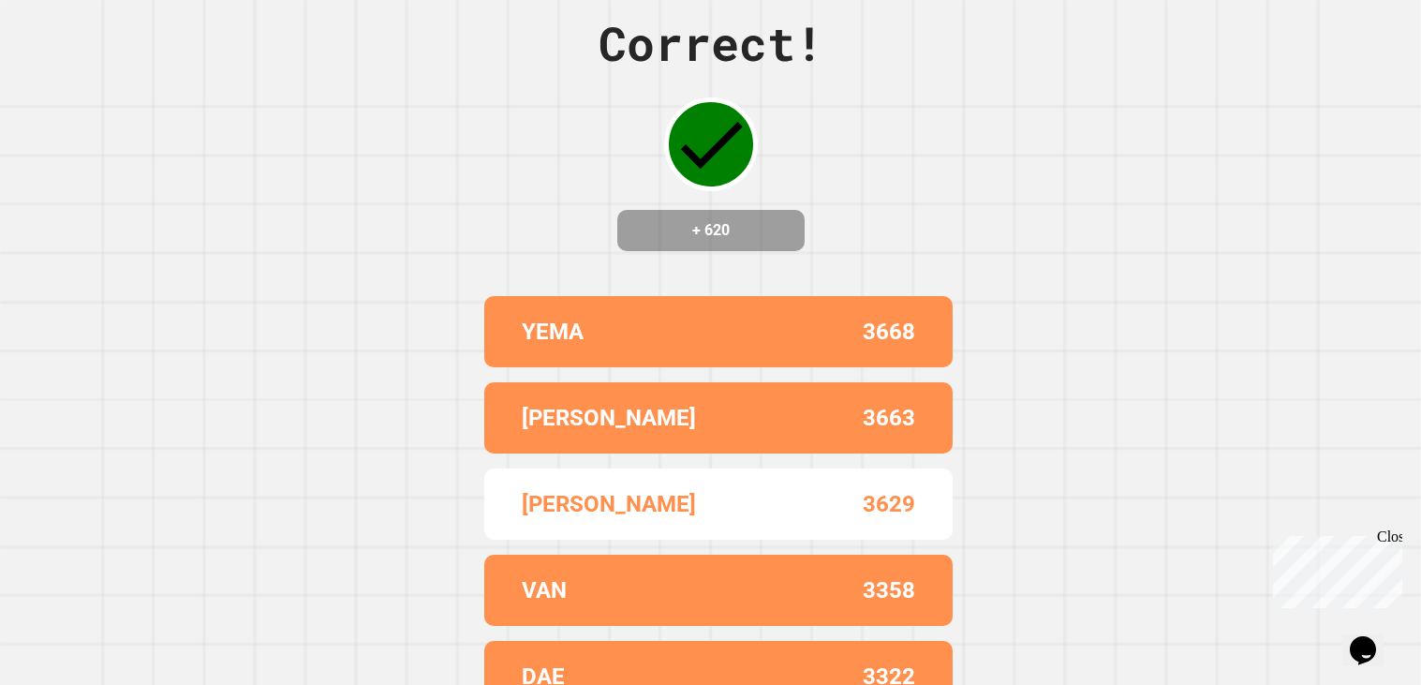
scroll to position [0, 0]
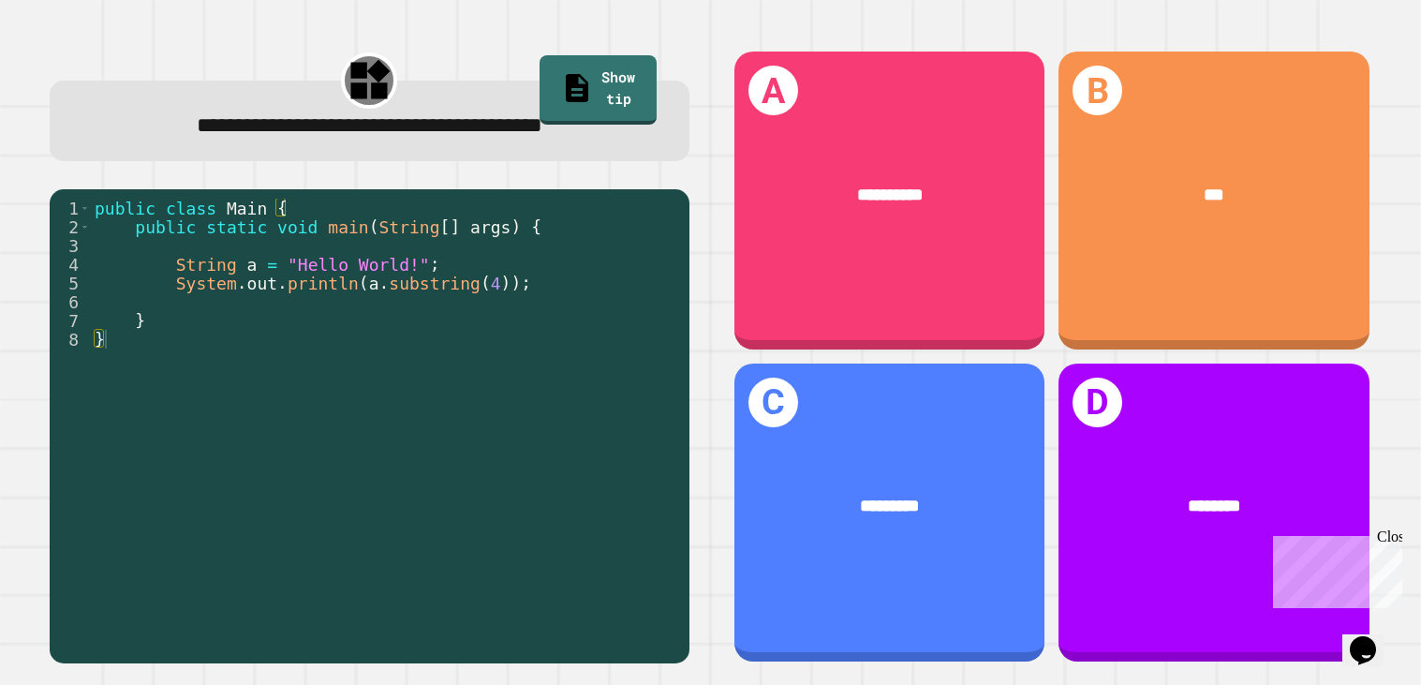
click at [297, 263] on div "public class Main { public static void main ( String [ ] args ) { String a = "H…" at bounding box center [385, 433] width 589 height 468
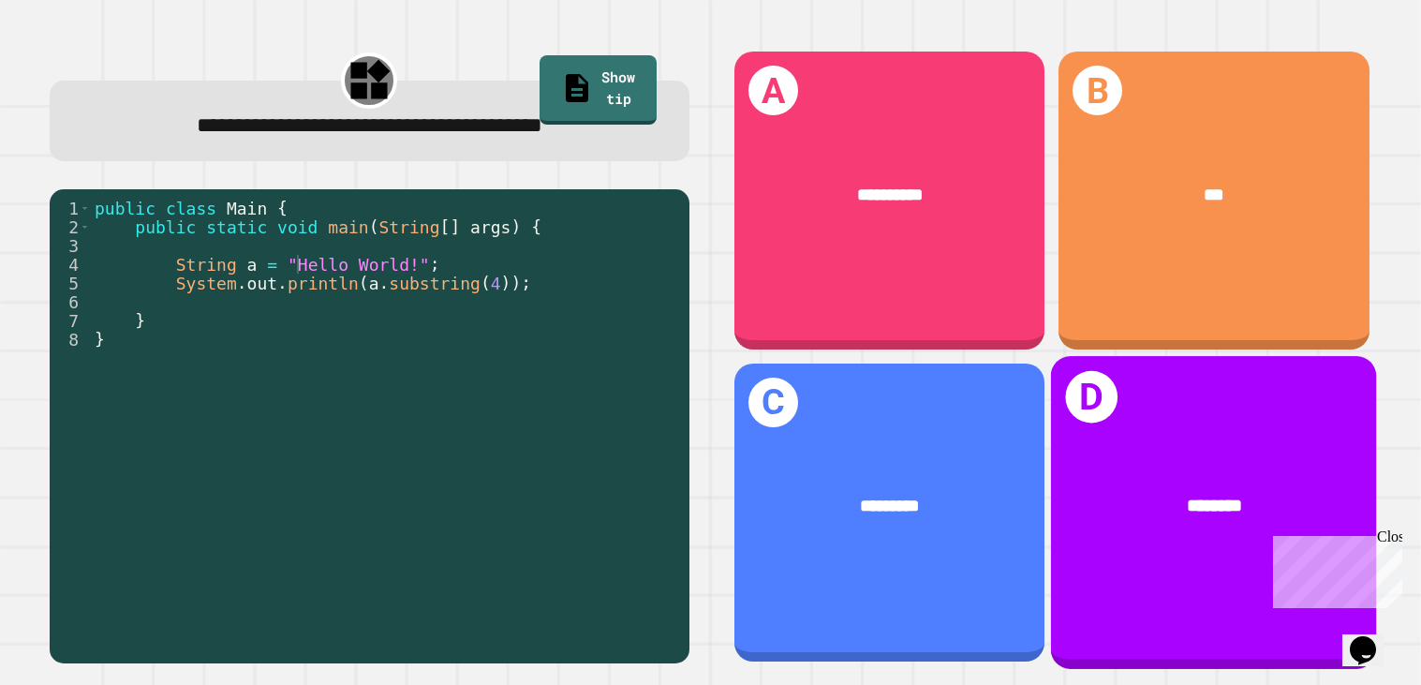
click at [1182, 468] on div "********" at bounding box center [1214, 507] width 326 height 101
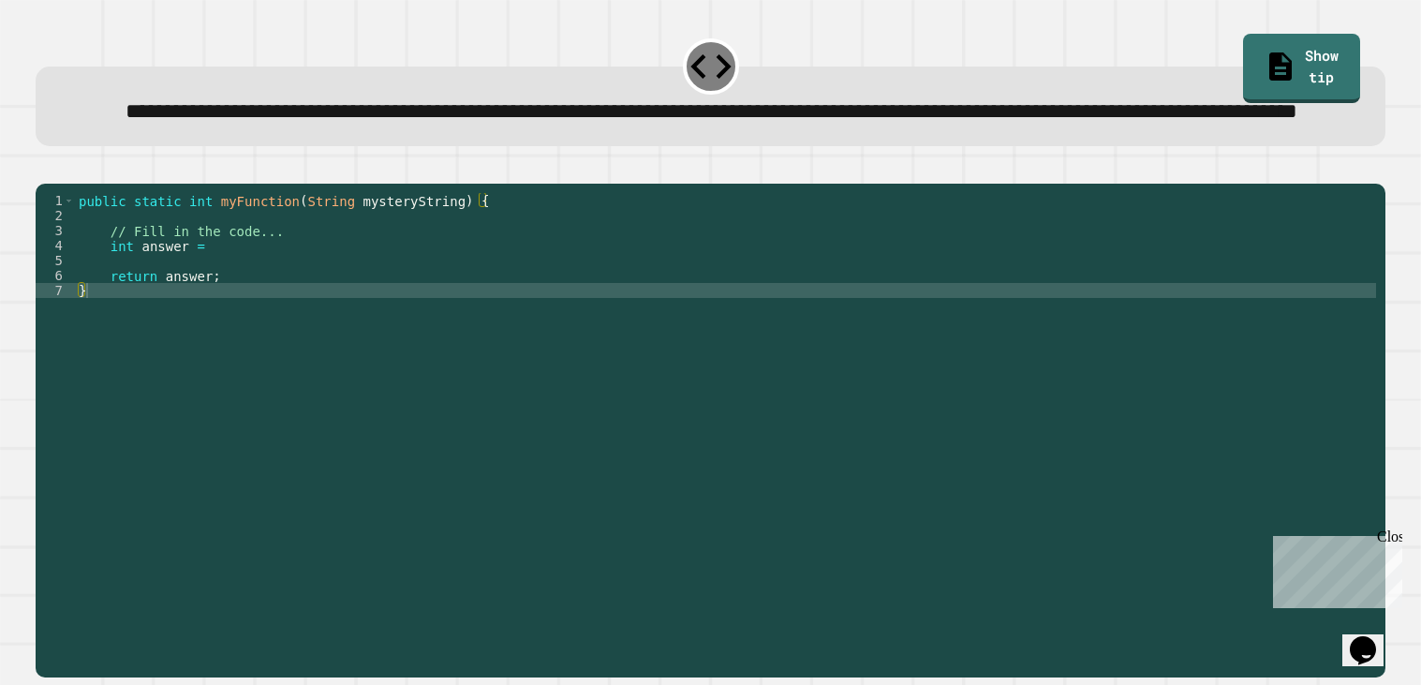
click at [408, 292] on div "public static int myFunction ( String mysteryString ) { // Fill in the code... …" at bounding box center [725, 410] width 1301 height 435
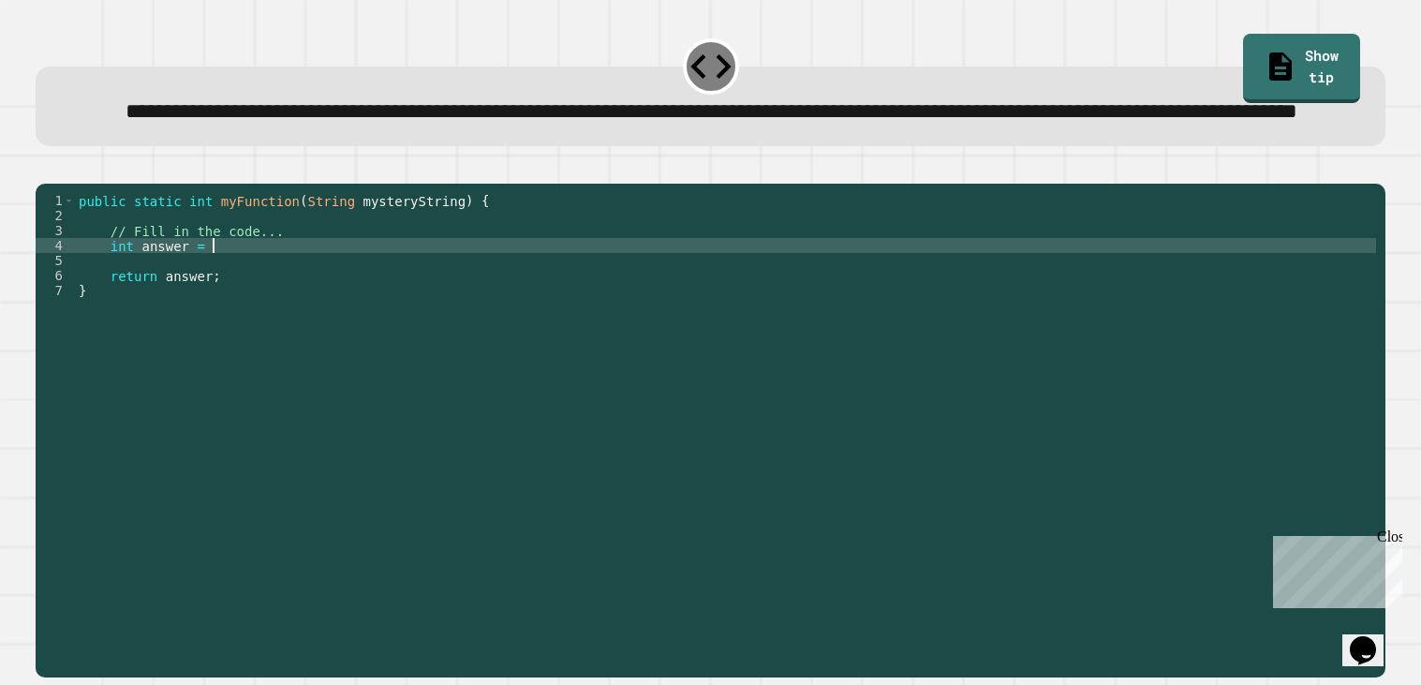
click at [421, 304] on div "public static int myFunction ( String mysteryString ) { // Fill in the code... …" at bounding box center [725, 410] width 1301 height 435
click at [61, 185] on icon "button" at bounding box center [57, 178] width 10 height 13
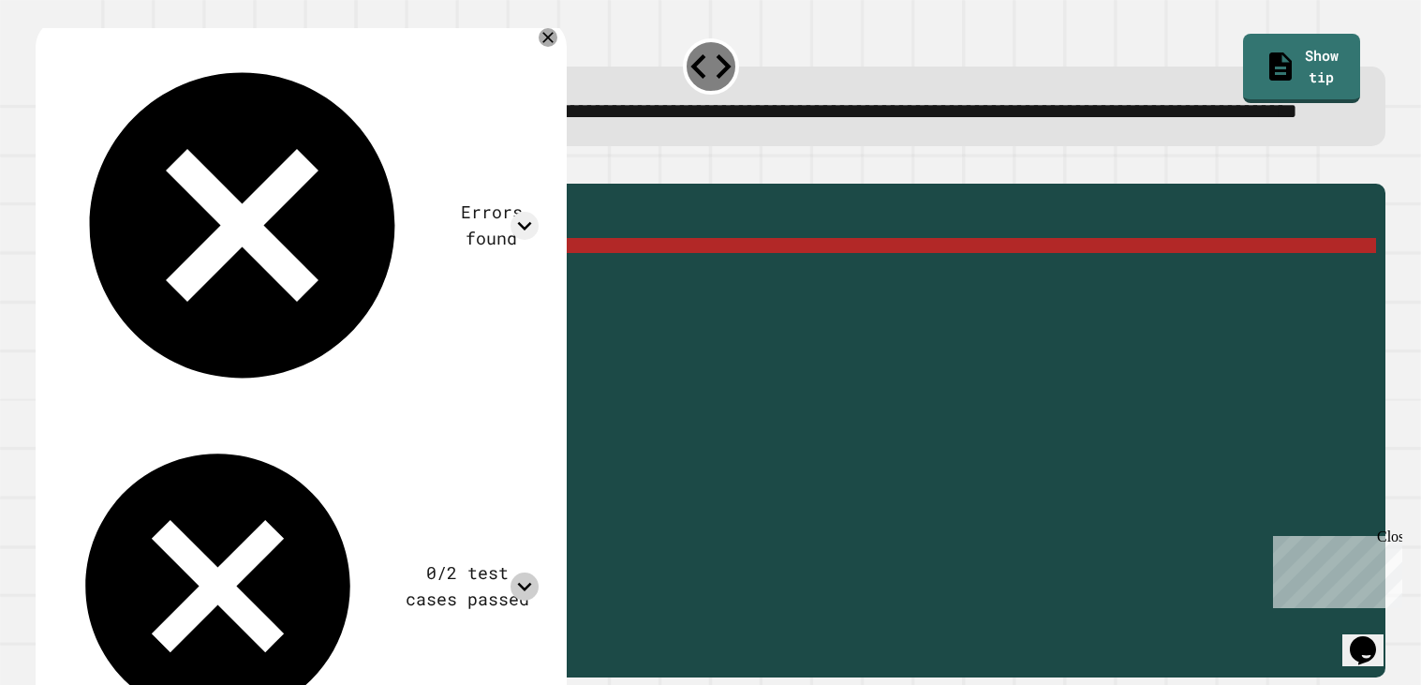
click at [527, 572] on icon at bounding box center [525, 586] width 28 height 28
click at [547, 44] on icon at bounding box center [547, 37] width 13 height 13
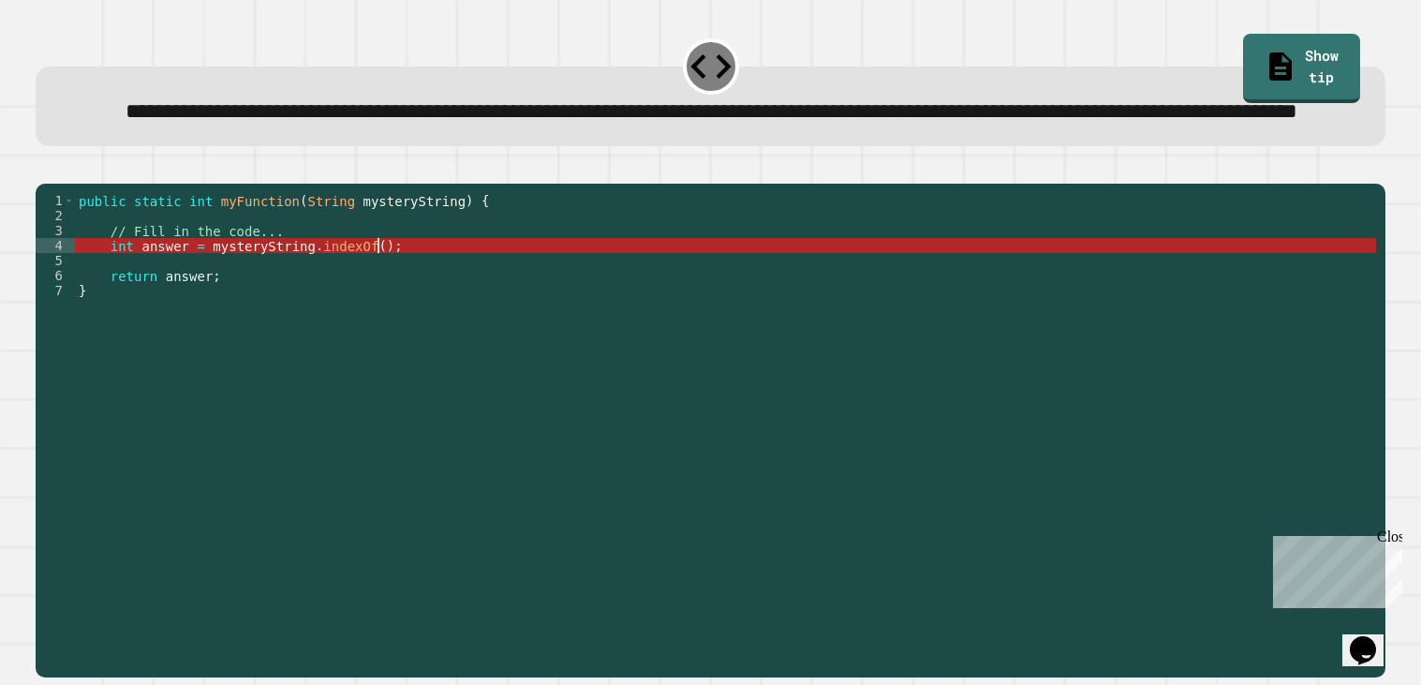
click at [378, 298] on div "public static int myFunction ( String mysteryString ) { // Fill in the code... …" at bounding box center [725, 410] width 1301 height 435
click at [323, 302] on div "public static int myFunction ( String mysteryString ) { // Fill in the code... …" at bounding box center [725, 410] width 1301 height 435
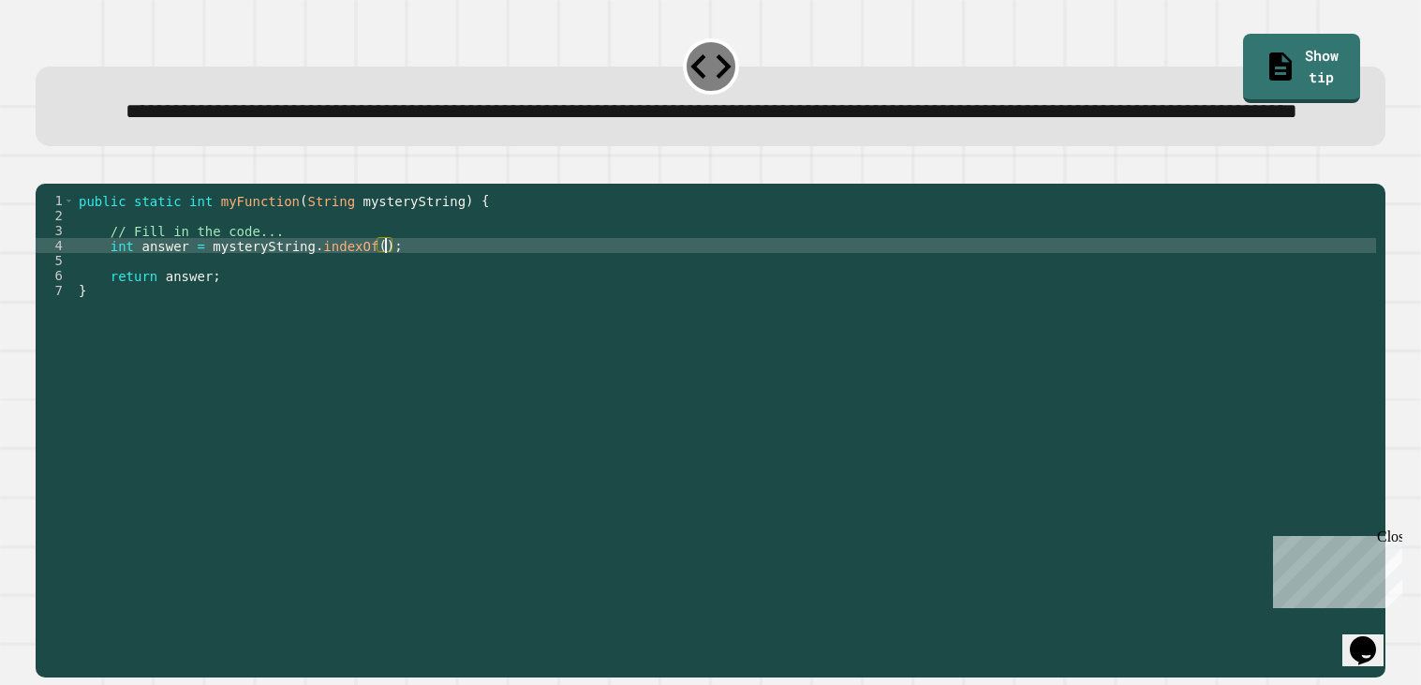
scroll to position [0, 22]
click at [62, 185] on icon "button" at bounding box center [57, 178] width 10 height 13
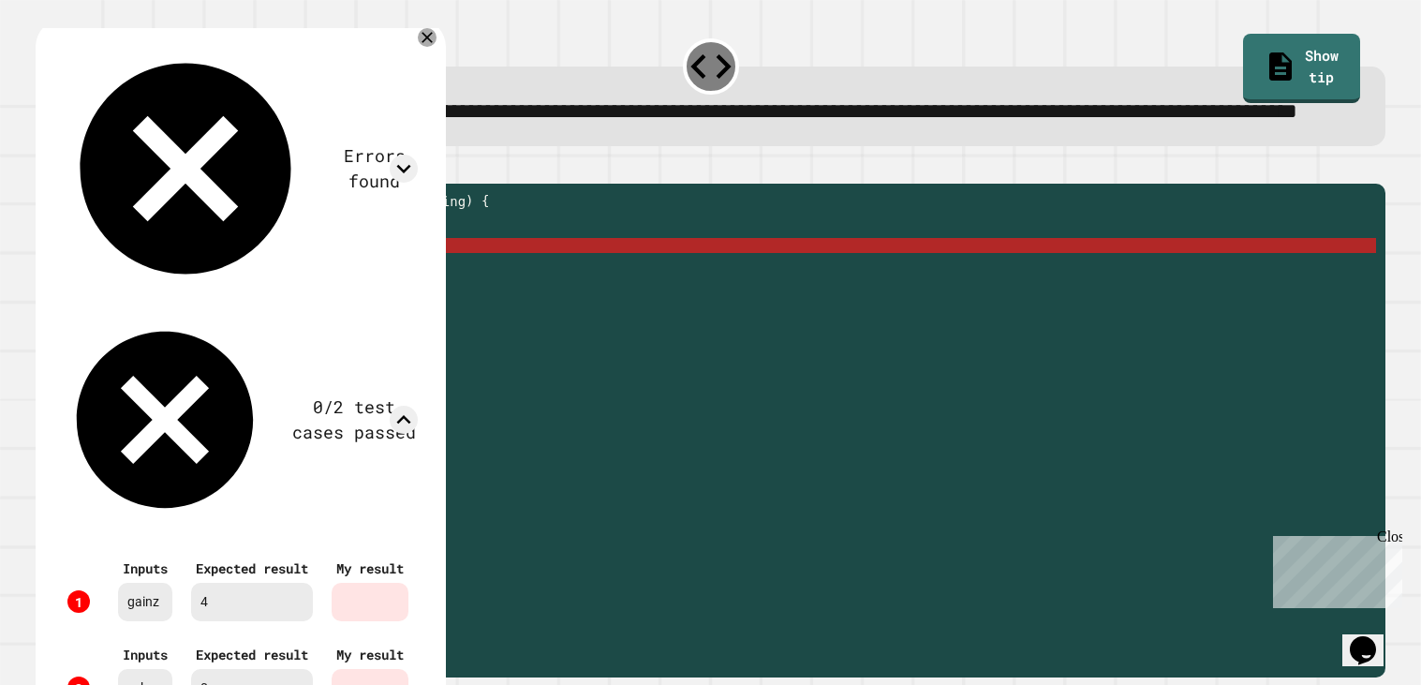
click at [393, 669] on div at bounding box center [370, 688] width 77 height 38
click at [437, 48] on icon at bounding box center [427, 37] width 21 height 21
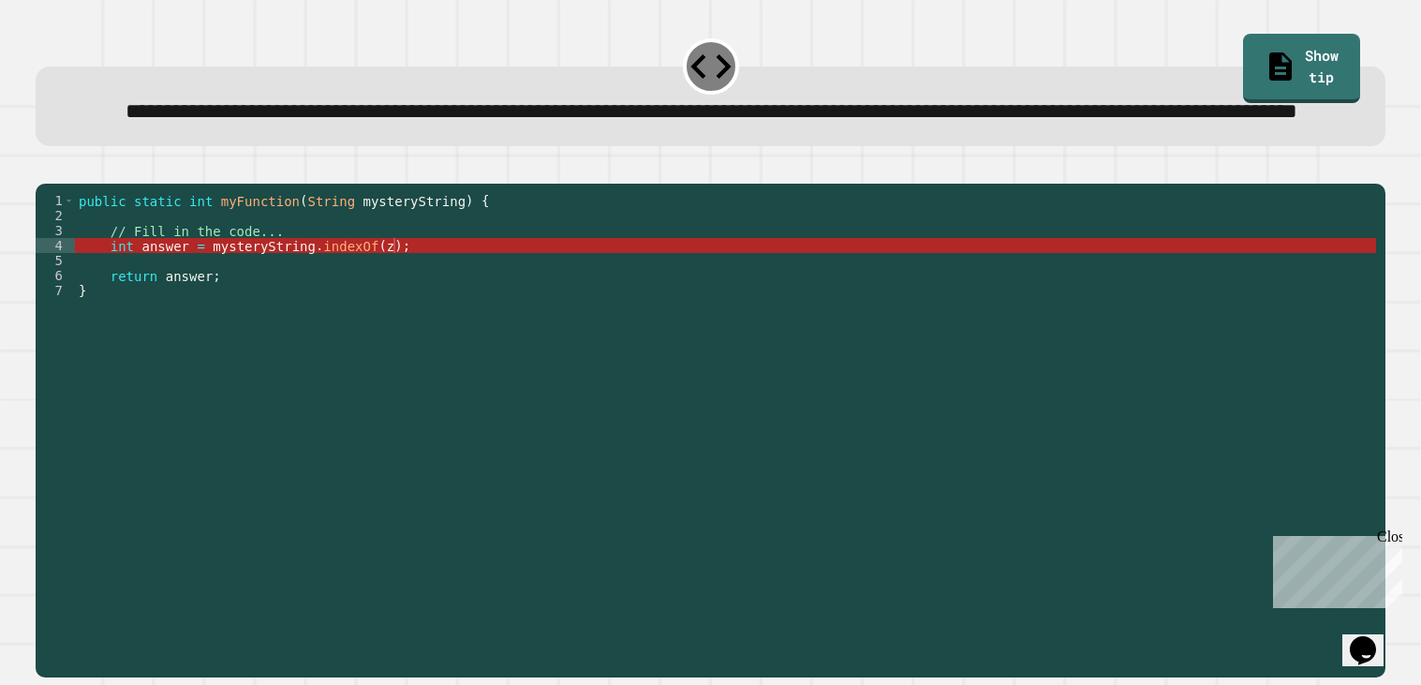
click at [394, 310] on div "public static int myFunction ( String mysteryString ) { // Fill in the code... …" at bounding box center [725, 410] width 1301 height 435
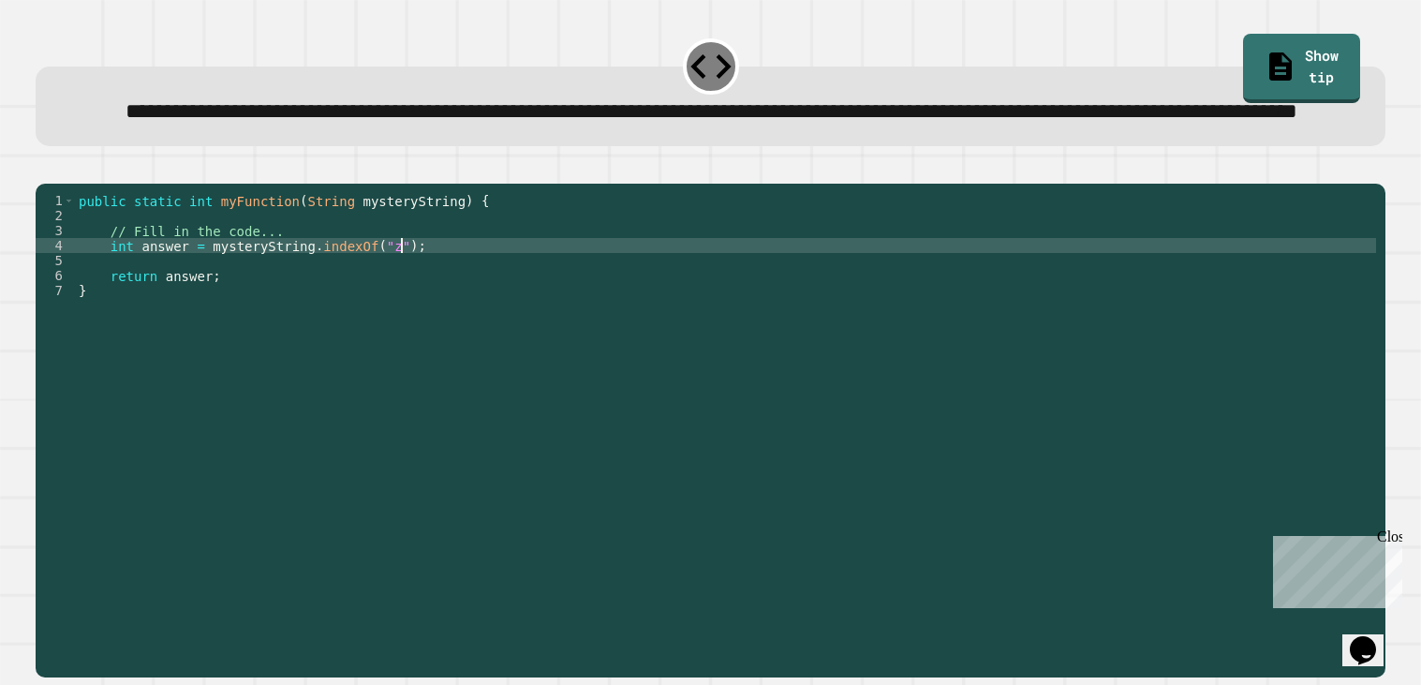
scroll to position [0, 22]
type textarea "**********"
click at [62, 185] on icon "button" at bounding box center [57, 178] width 10 height 13
